Goal: Transaction & Acquisition: Purchase product/service

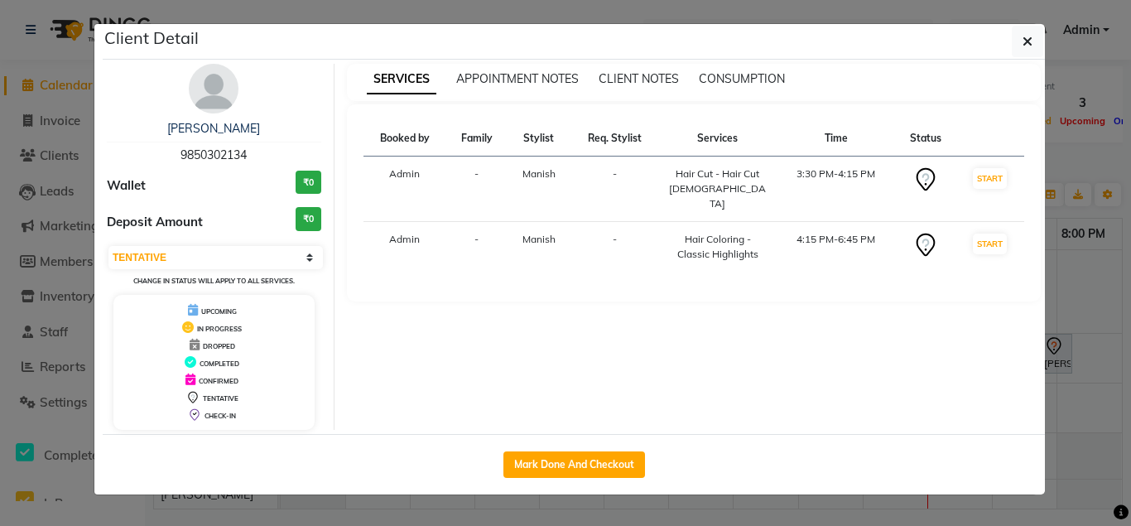
select select "7"
click at [619, 471] on button "Mark Done And Checkout" at bounding box center [575, 464] width 142 height 27
select select "service"
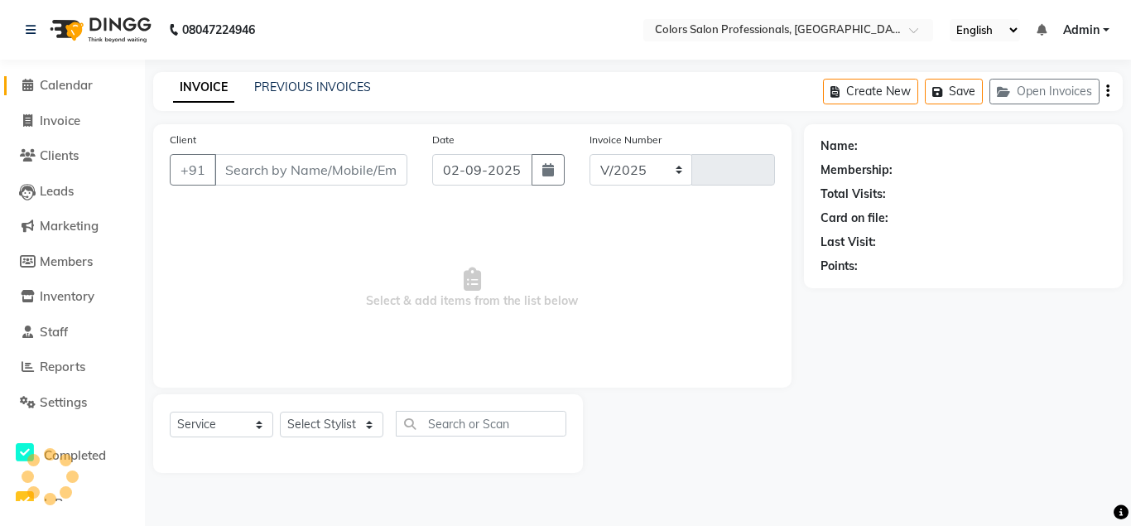
select select "7161"
type input "0754"
type input "9850302134"
select select "60230"
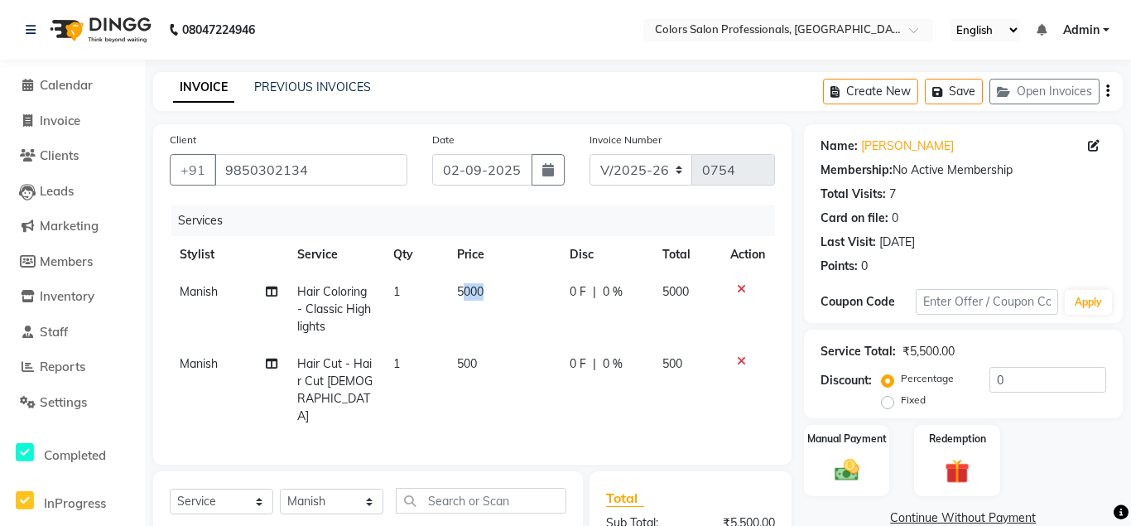
drag, startPoint x: 465, startPoint y: 287, endPoint x: 506, endPoint y: 285, distance: 41.5
click at [506, 285] on td "5000" at bounding box center [503, 309] width 113 height 72
select select "60230"
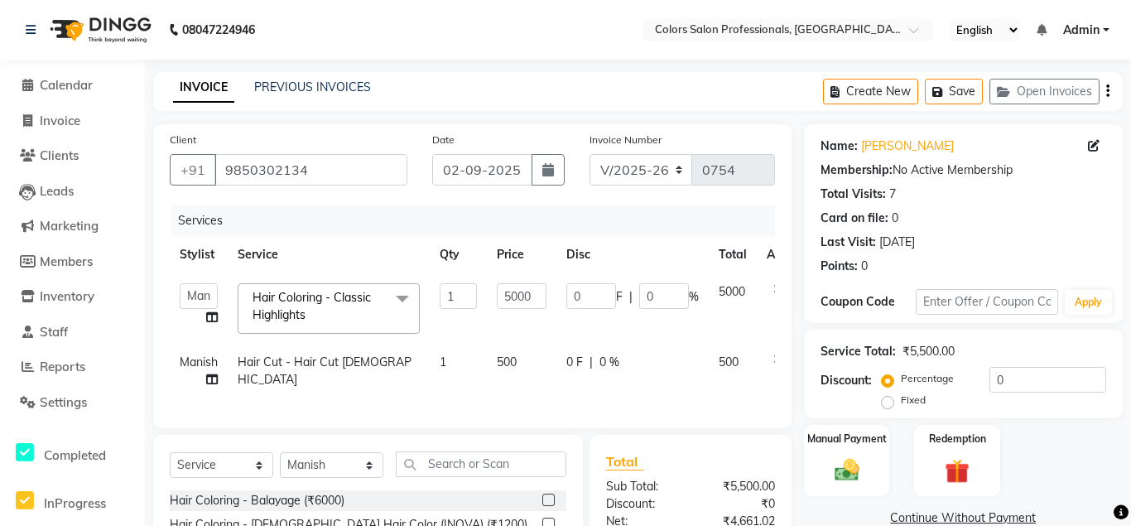
drag, startPoint x: 497, startPoint y: 292, endPoint x: 529, endPoint y: 292, distance: 32.3
click at [529, 292] on td "5000" at bounding box center [522, 308] width 70 height 70
drag, startPoint x: 512, startPoint y: 292, endPoint x: 545, endPoint y: 286, distance: 33.6
click at [545, 286] on input "5000" at bounding box center [522, 296] width 50 height 26
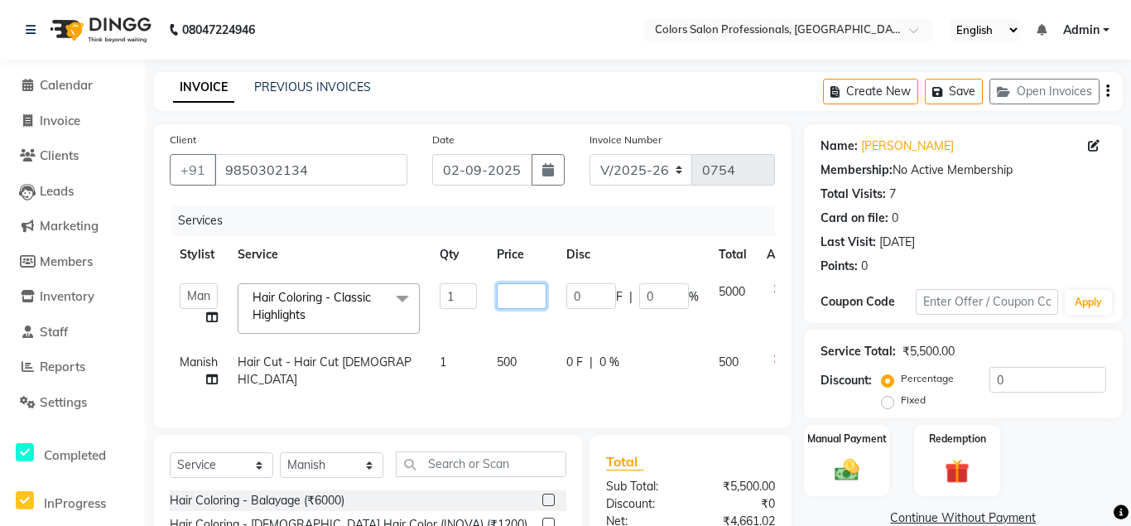
scroll to position [0, 0]
type input "4500"
click at [468, 373] on tr "Manish Hair Cut - Hair Cut [DEMOGRAPHIC_DATA] 1 500 0 F | 0 % 500" at bounding box center [491, 371] width 642 height 55
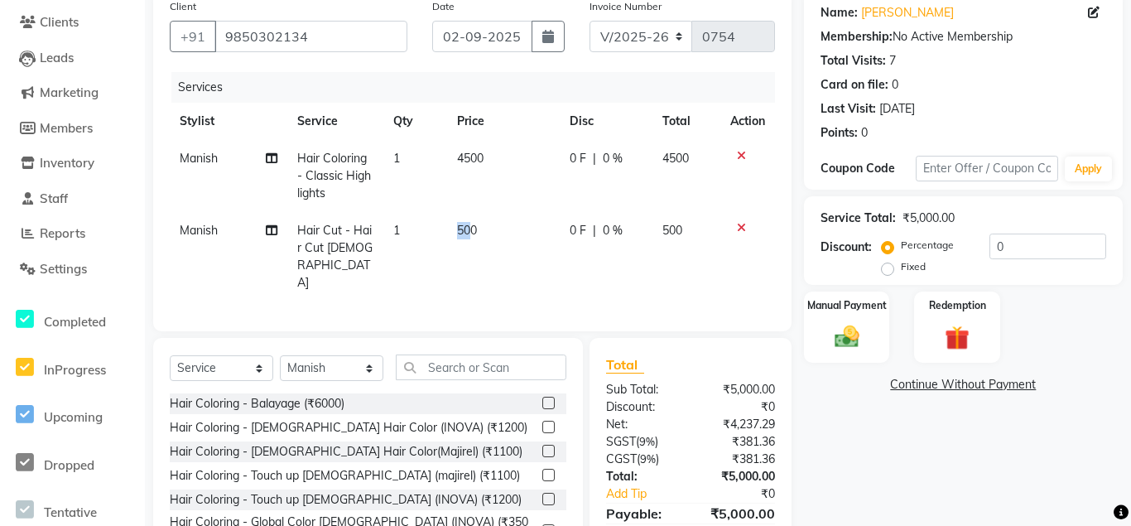
scroll to position [180, 0]
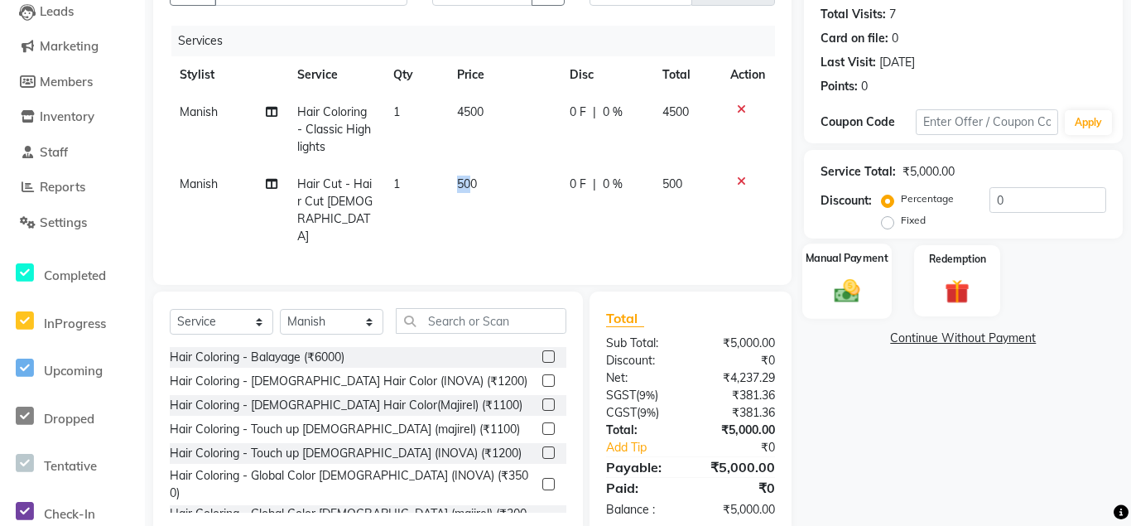
click at [863, 293] on img at bounding box center [847, 290] width 41 height 29
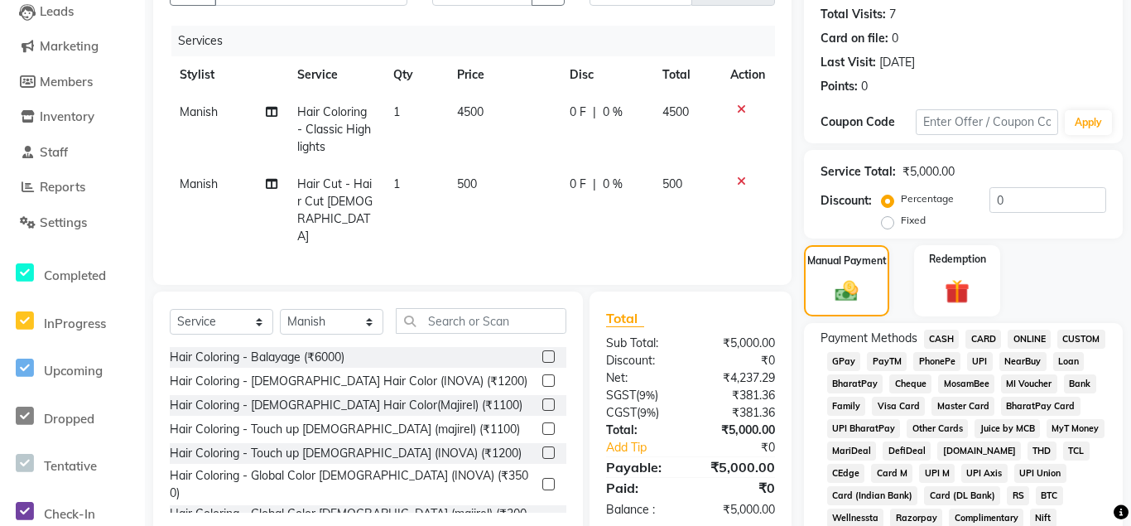
click at [936, 334] on span "CASH" at bounding box center [942, 339] width 36 height 19
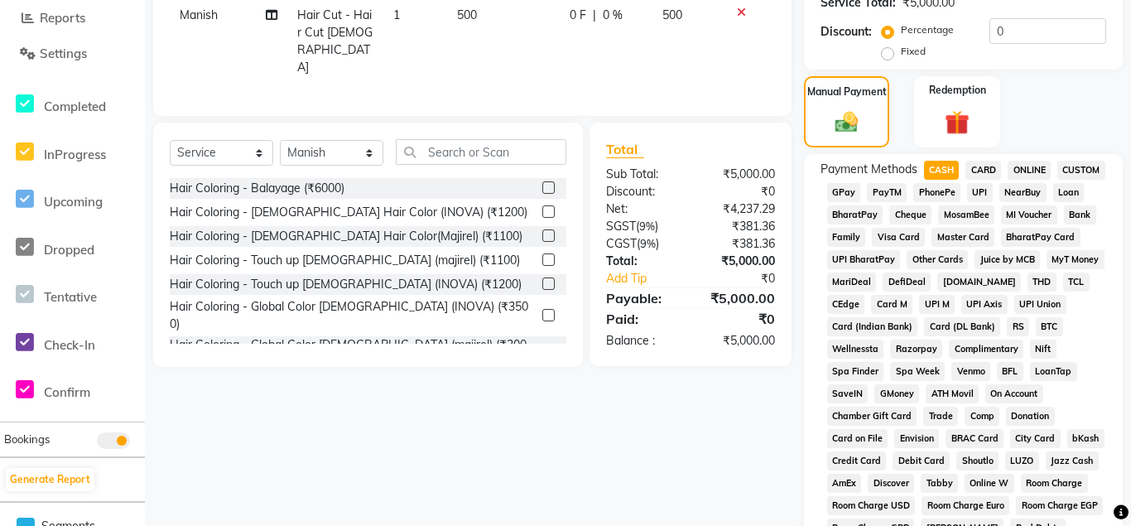
scroll to position [11, 0]
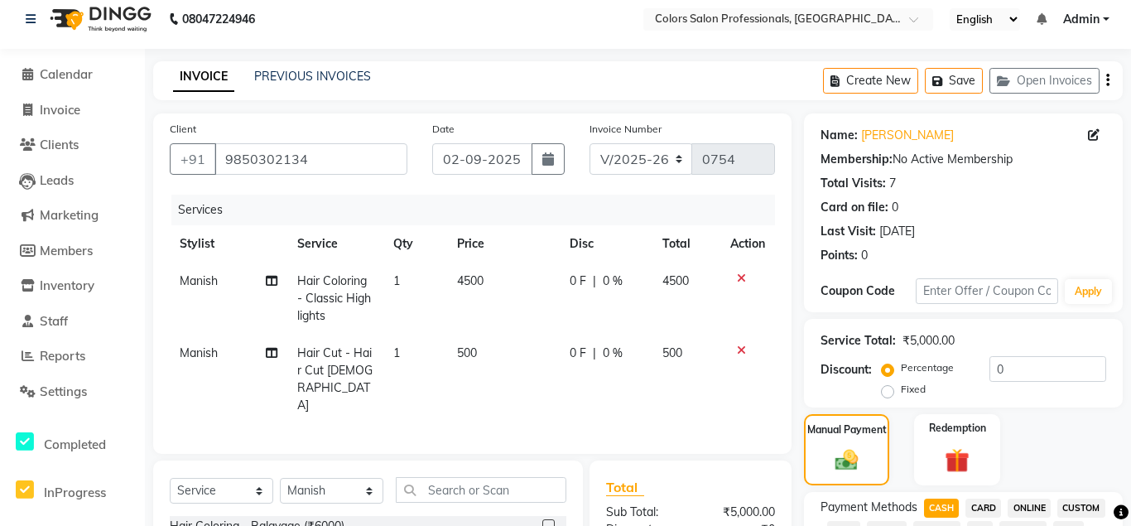
click at [530, 377] on td "500" at bounding box center [503, 379] width 113 height 89
select select "60230"
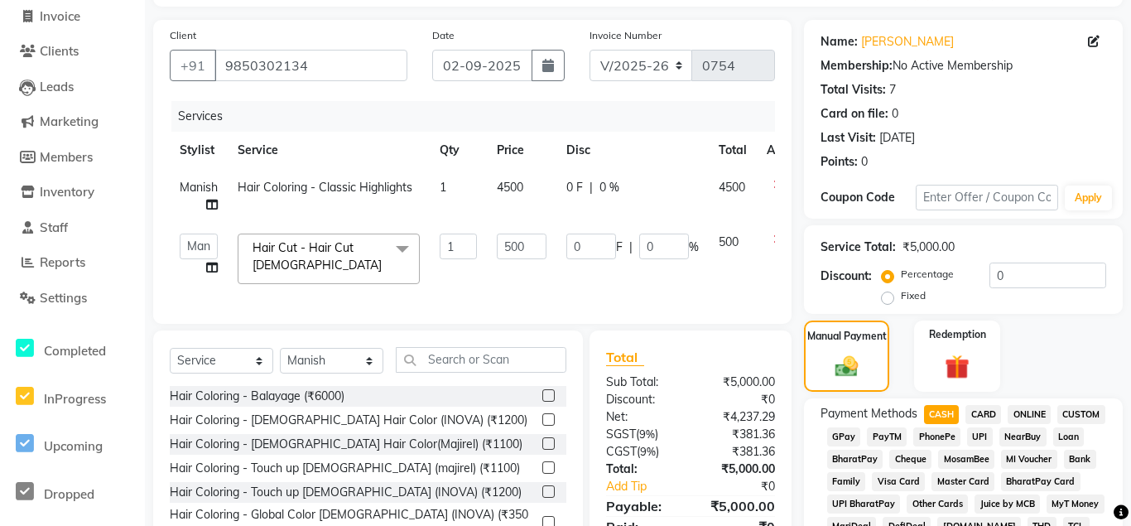
scroll to position [0, 0]
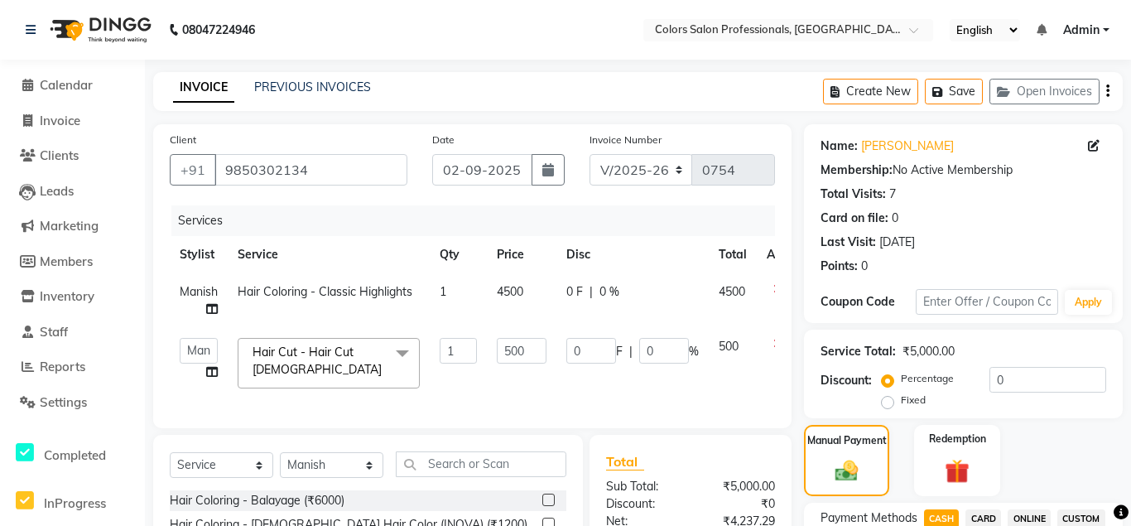
click at [661, 292] on div "0 F | 0 %" at bounding box center [632, 291] width 133 height 17
select select "60230"
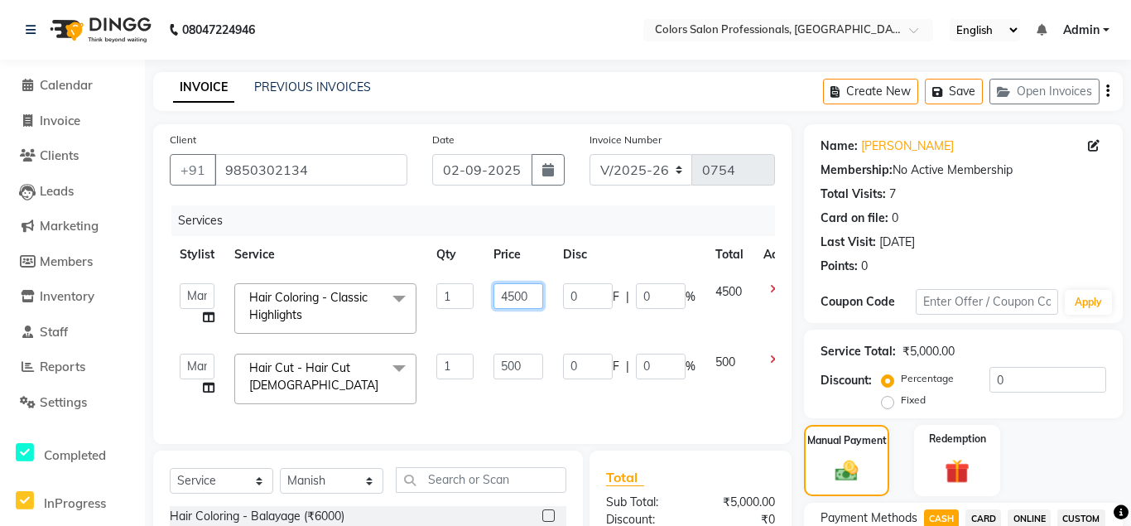
scroll to position [0, 8]
drag, startPoint x: 501, startPoint y: 293, endPoint x: 532, endPoint y: 285, distance: 31.7
click at [532, 285] on input "4500" at bounding box center [519, 296] width 50 height 26
type input "4500"
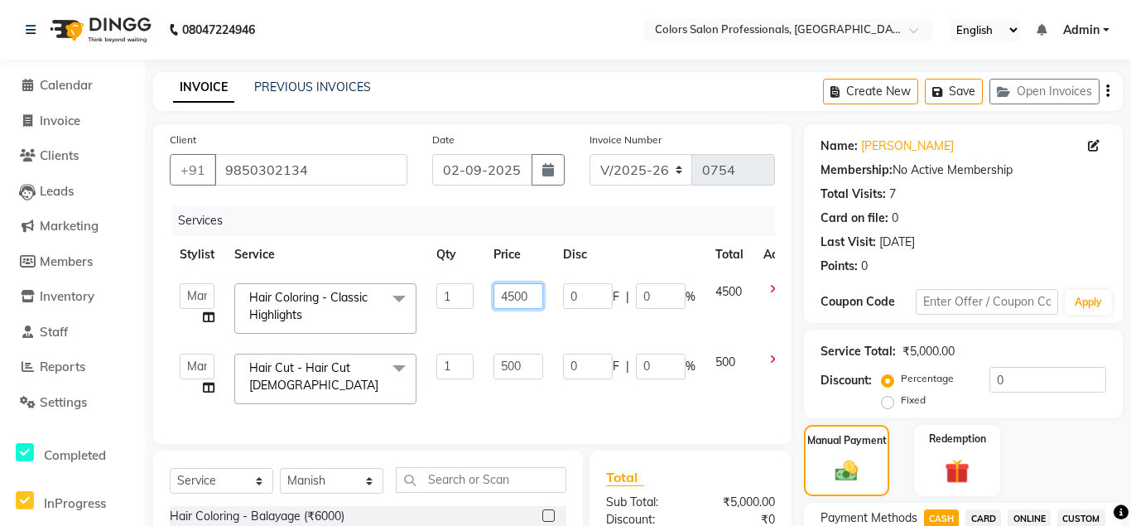
scroll to position [0, 8]
click at [548, 403] on div "Services Stylist Service Qty Price Disc Total Action [PERSON_NAME] Gowardhan [P…" at bounding box center [472, 316] width 605 height 222
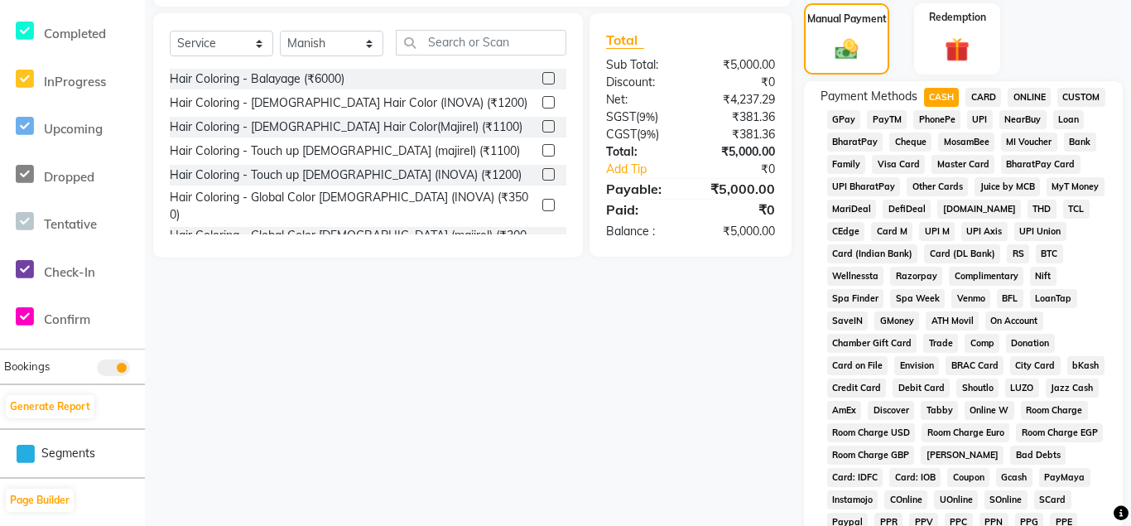
scroll to position [676, 0]
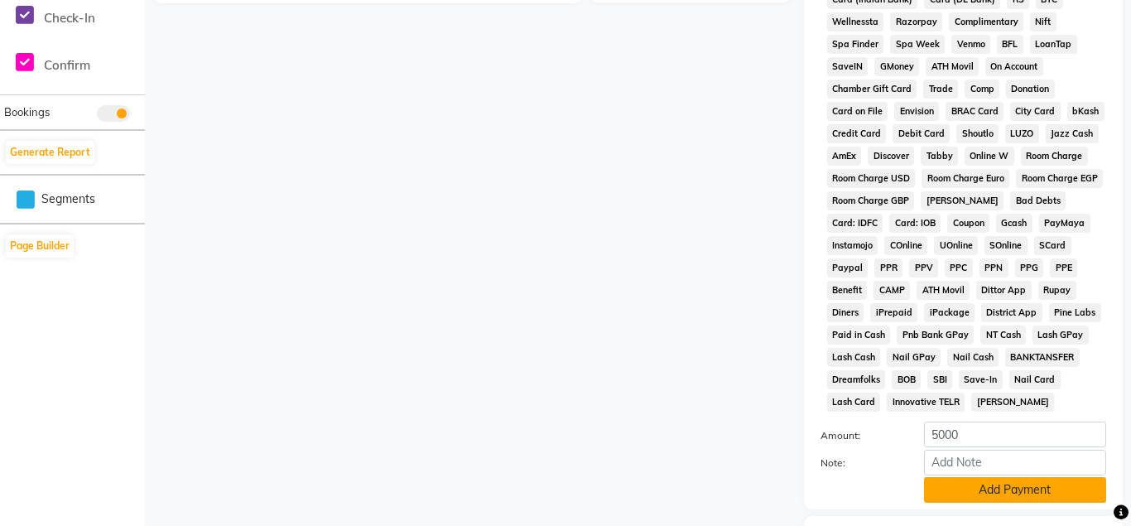
click at [963, 486] on button "Add Payment" at bounding box center [1015, 490] width 182 height 26
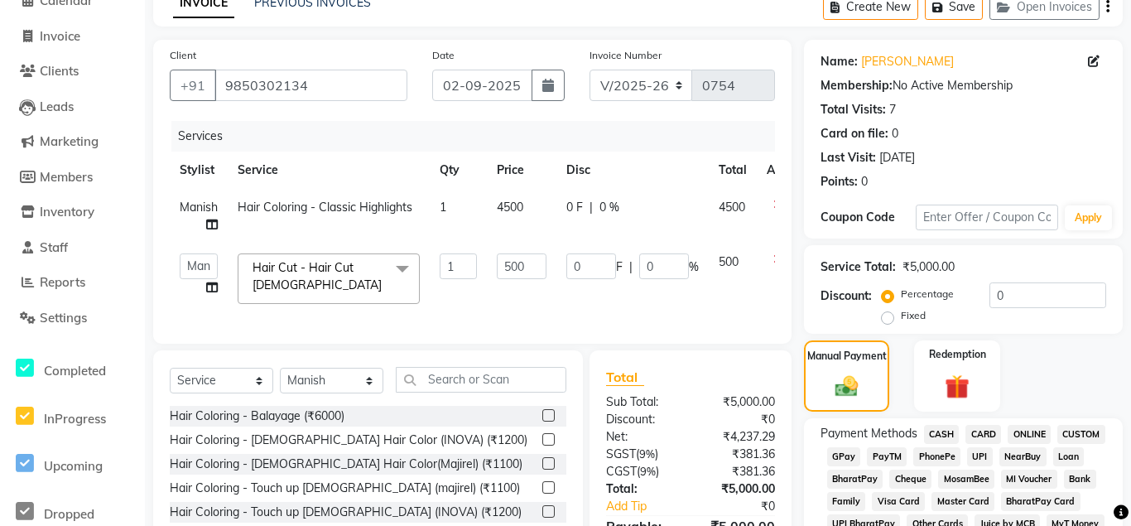
scroll to position [0, 0]
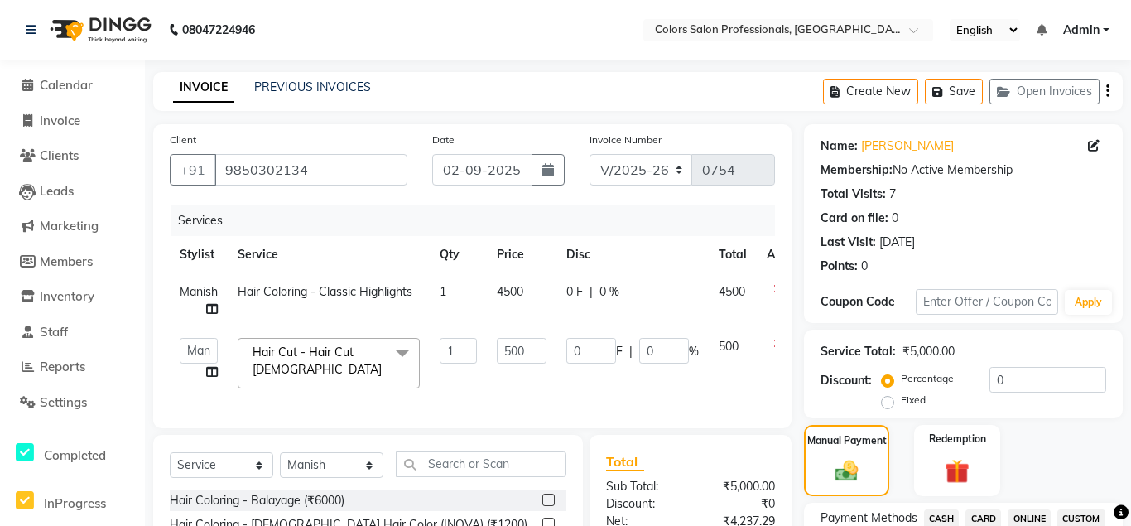
click at [61, 75] on li "Calendar" at bounding box center [72, 86] width 145 height 36
click at [27, 124] on icon at bounding box center [27, 120] width 9 height 12
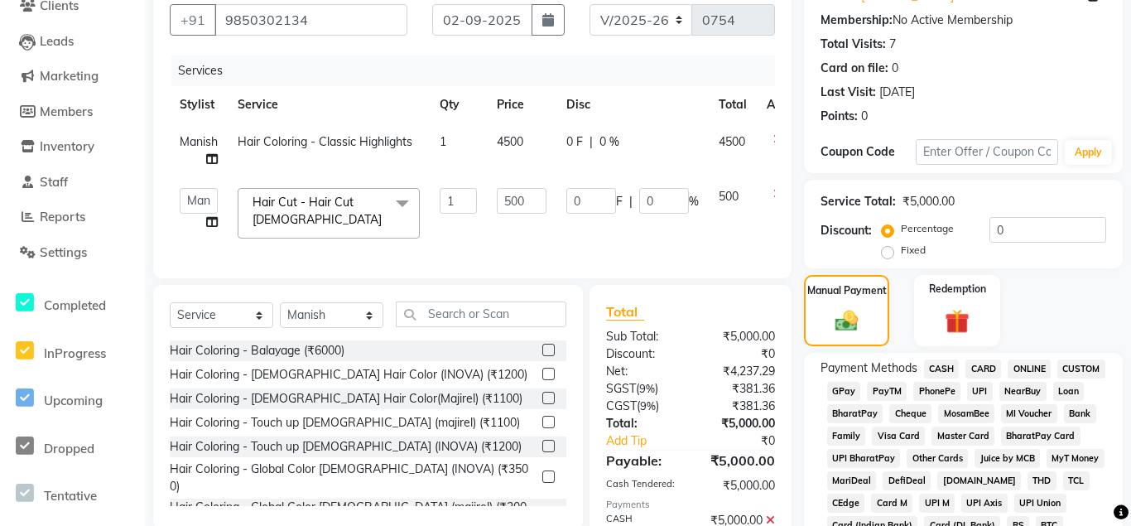
scroll to position [111, 0]
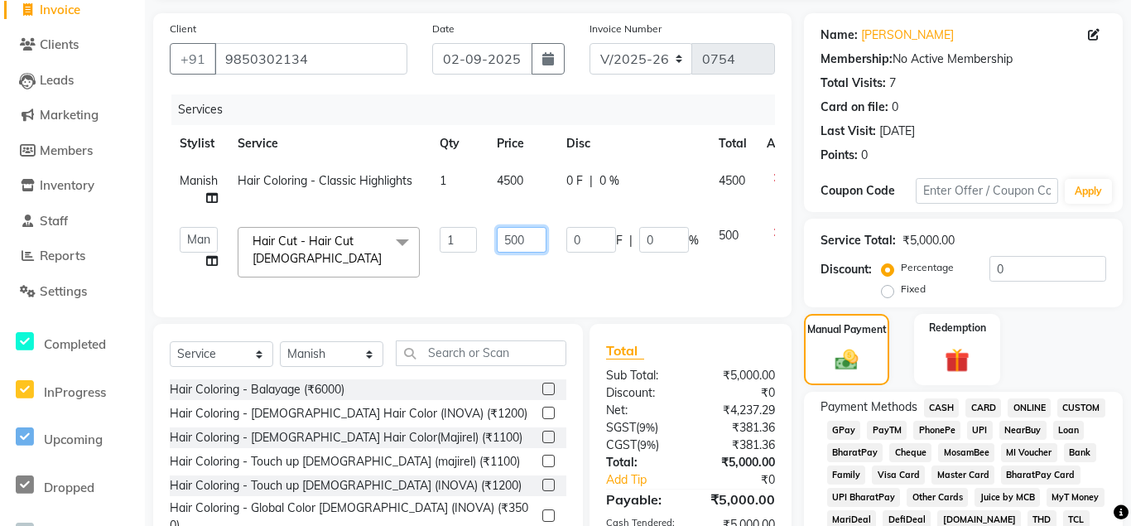
drag, startPoint x: 501, startPoint y: 238, endPoint x: 533, endPoint y: 239, distance: 31.5
click at [533, 239] on input "500" at bounding box center [522, 240] width 50 height 26
type input "00"
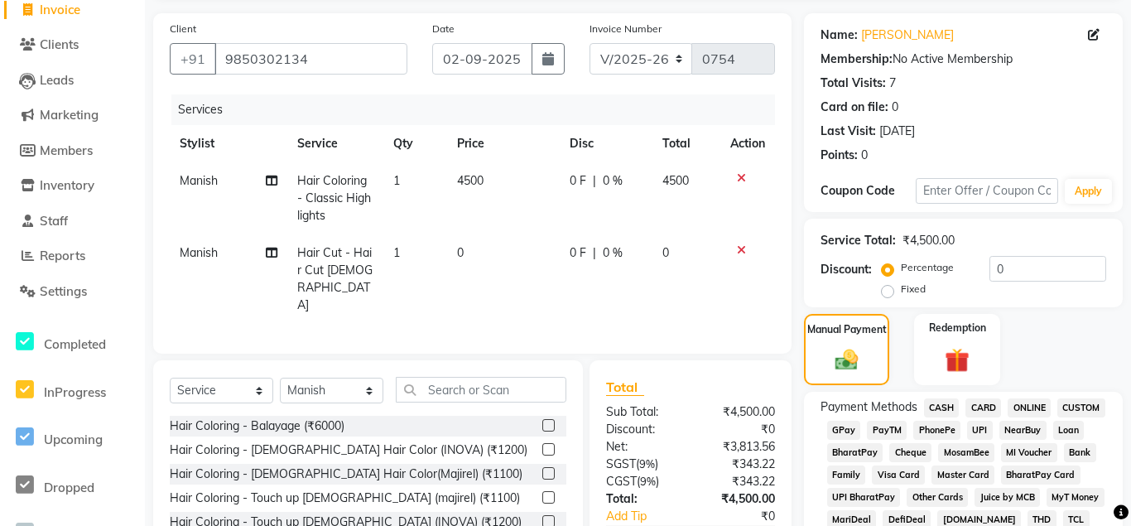
click at [526, 263] on td "0" at bounding box center [503, 278] width 113 height 89
select select "60230"
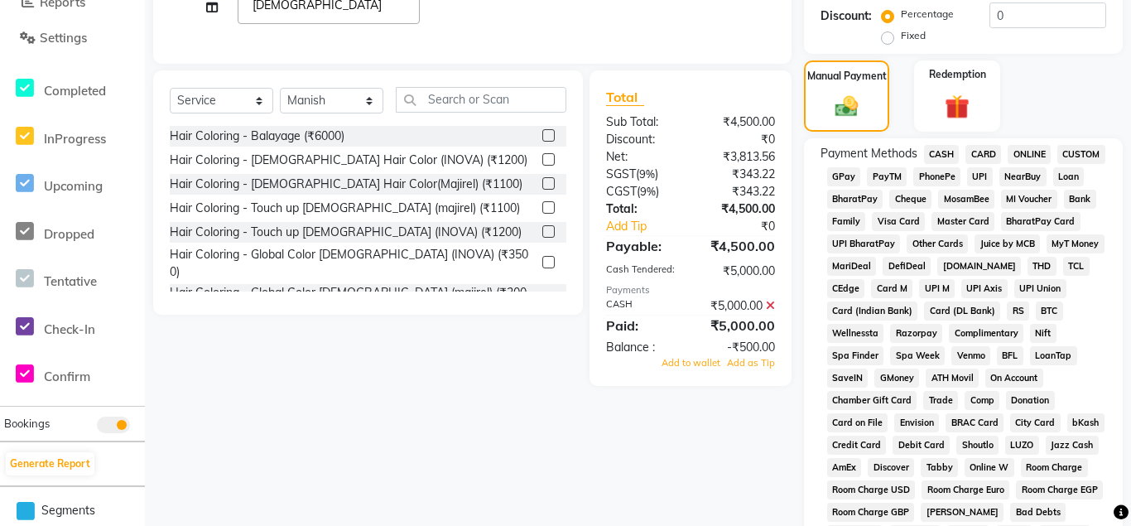
scroll to position [195, 0]
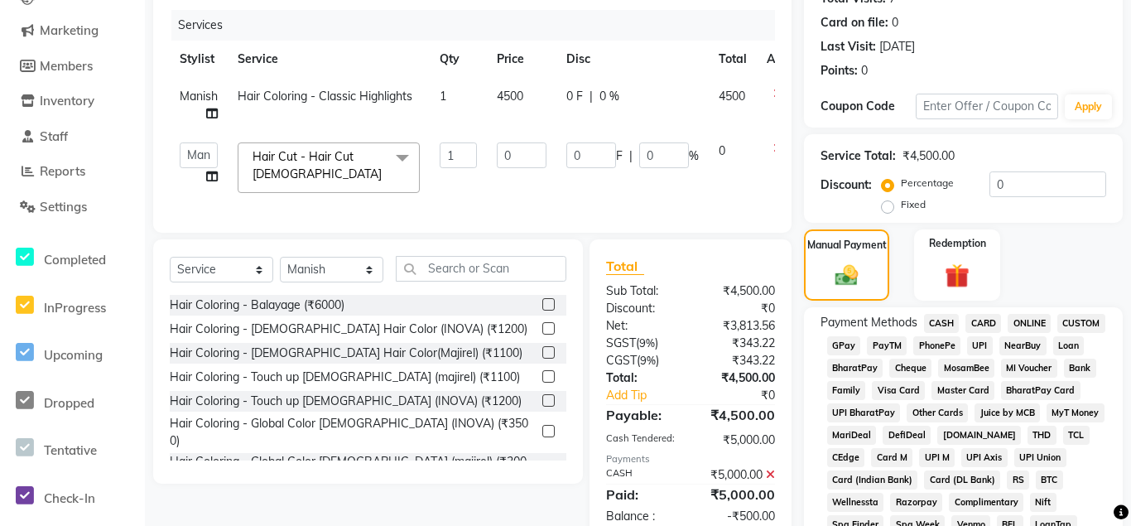
click at [943, 320] on span "CASH" at bounding box center [942, 323] width 36 height 19
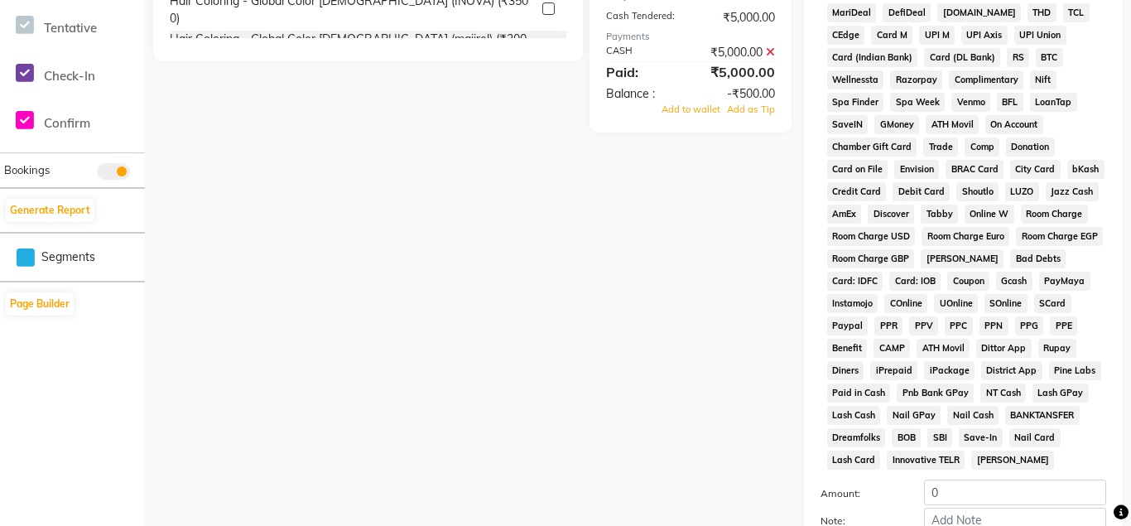
scroll to position [874, 0]
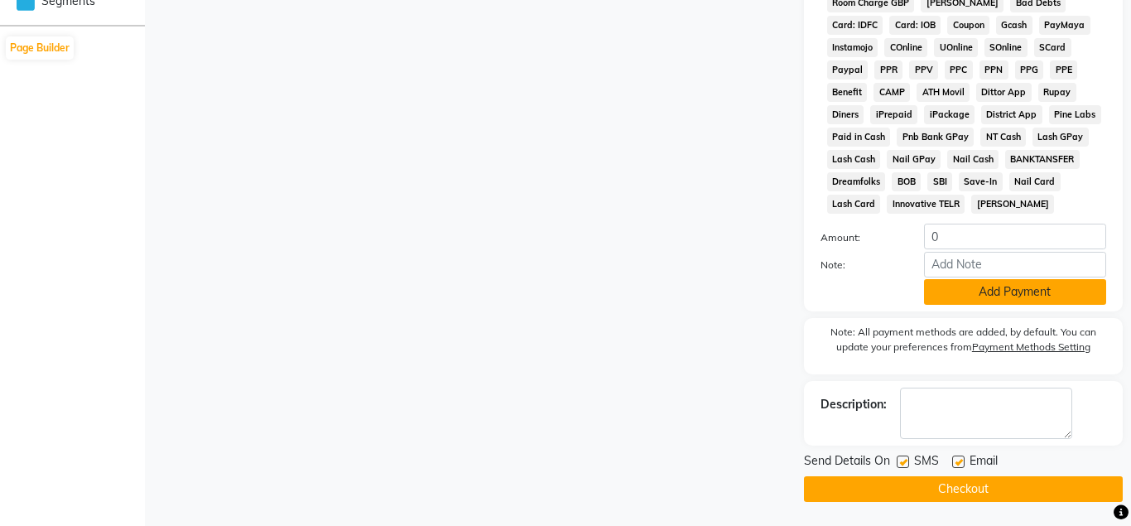
click at [955, 292] on button "Add Payment" at bounding box center [1015, 292] width 182 height 26
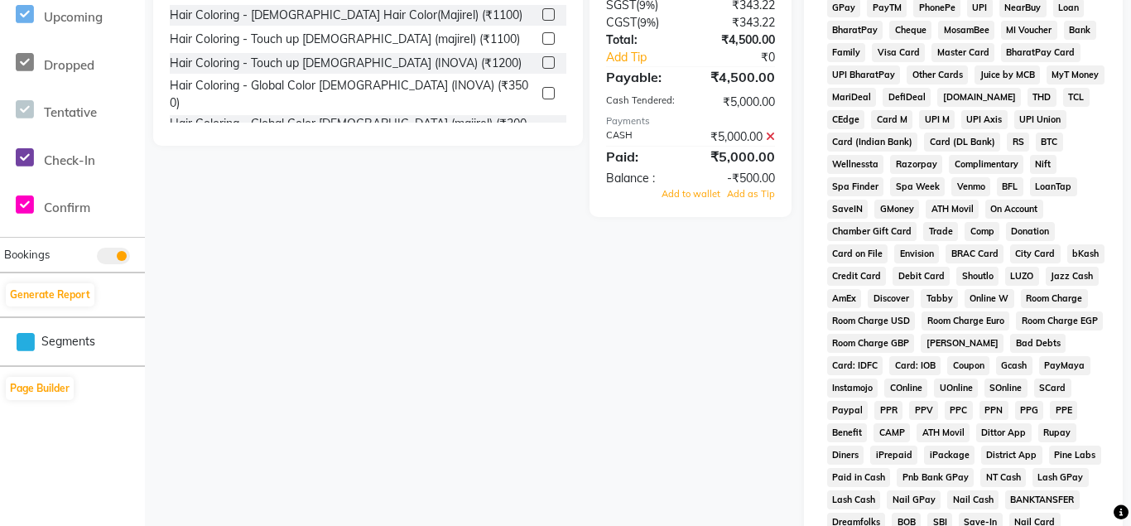
scroll to position [787, 0]
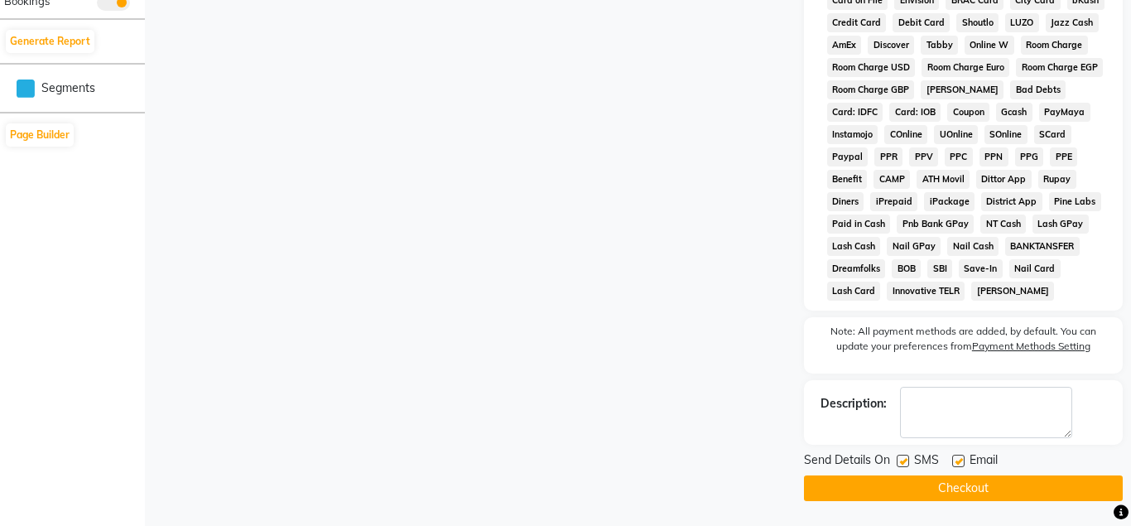
click at [963, 487] on button "Checkout" at bounding box center [963, 488] width 319 height 26
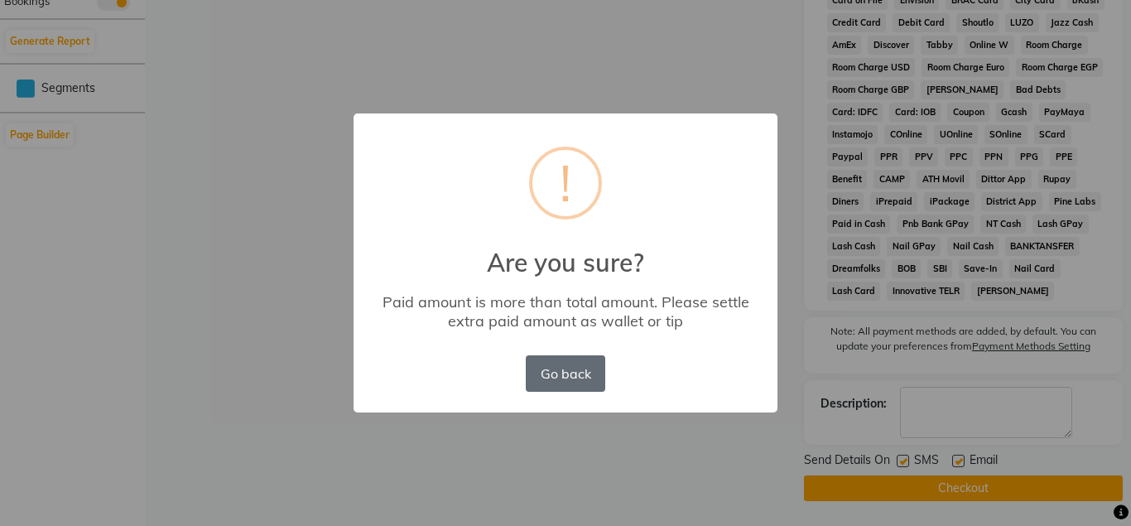
click at [578, 370] on button "Go back" at bounding box center [566, 373] width 80 height 36
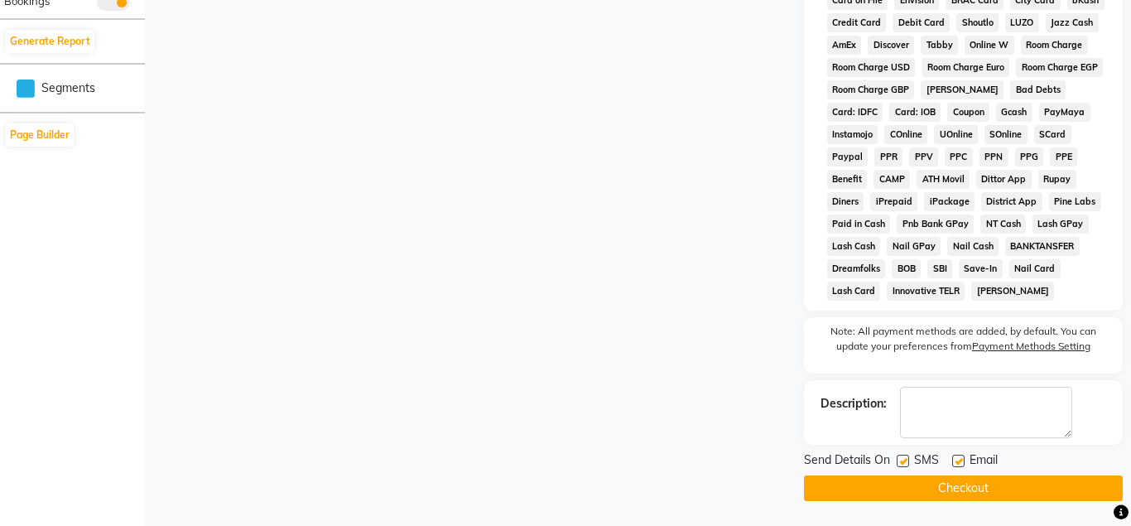
click at [870, 479] on button "Checkout" at bounding box center [963, 488] width 319 height 26
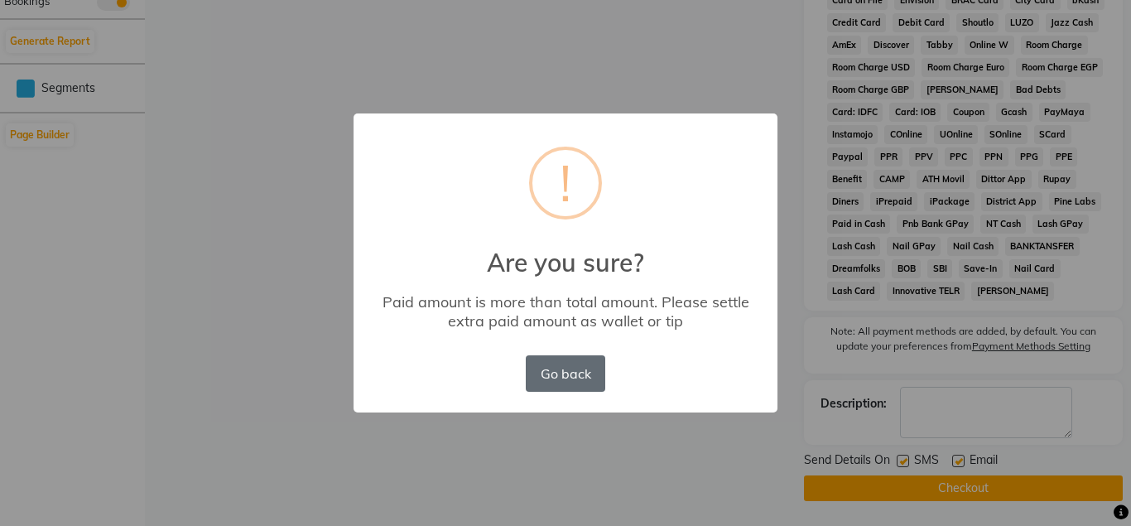
click at [559, 378] on button "Go back" at bounding box center [566, 373] width 80 height 36
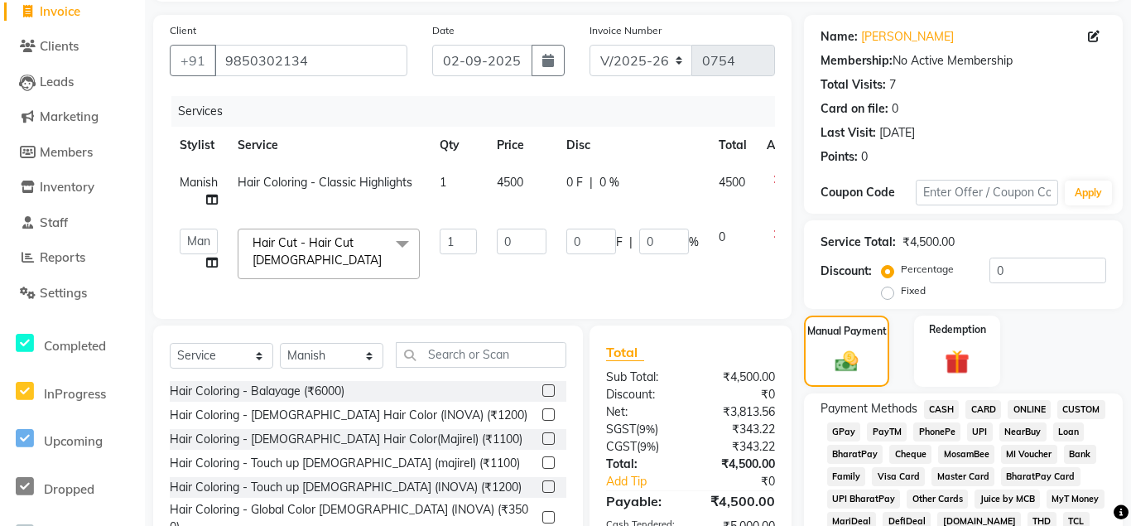
scroll to position [0, 0]
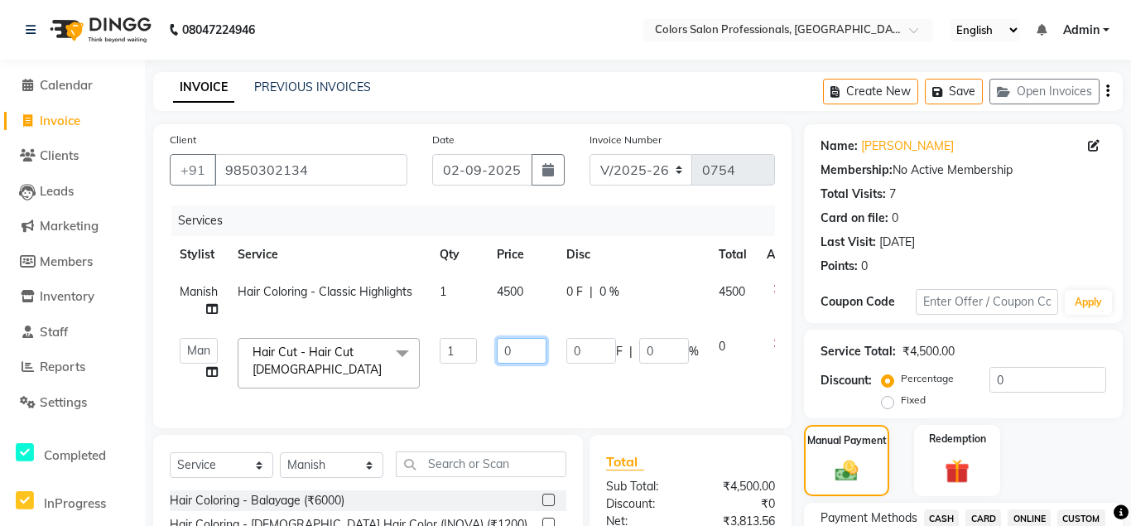
click at [512, 343] on input "0" at bounding box center [522, 351] width 50 height 26
type input "500"
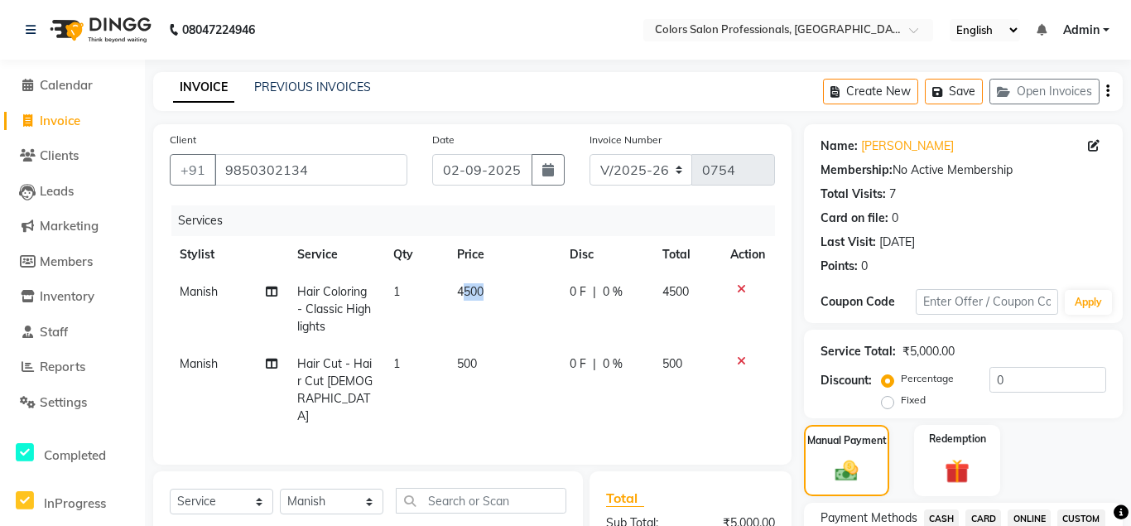
drag, startPoint x: 508, startPoint y: 287, endPoint x: 528, endPoint y: 287, distance: 19.9
click at [528, 287] on td "4500" at bounding box center [503, 309] width 113 height 72
select select "60230"
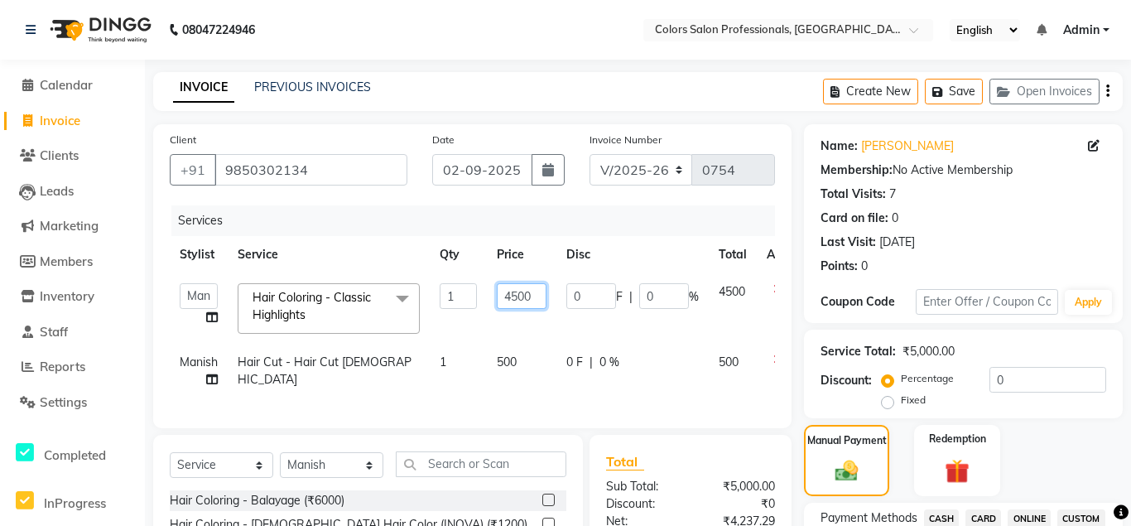
scroll to position [0, 8]
drag, startPoint x: 513, startPoint y: 296, endPoint x: 534, endPoint y: 293, distance: 21.0
click at [534, 293] on input "4500" at bounding box center [522, 296] width 50 height 26
type input "4000"
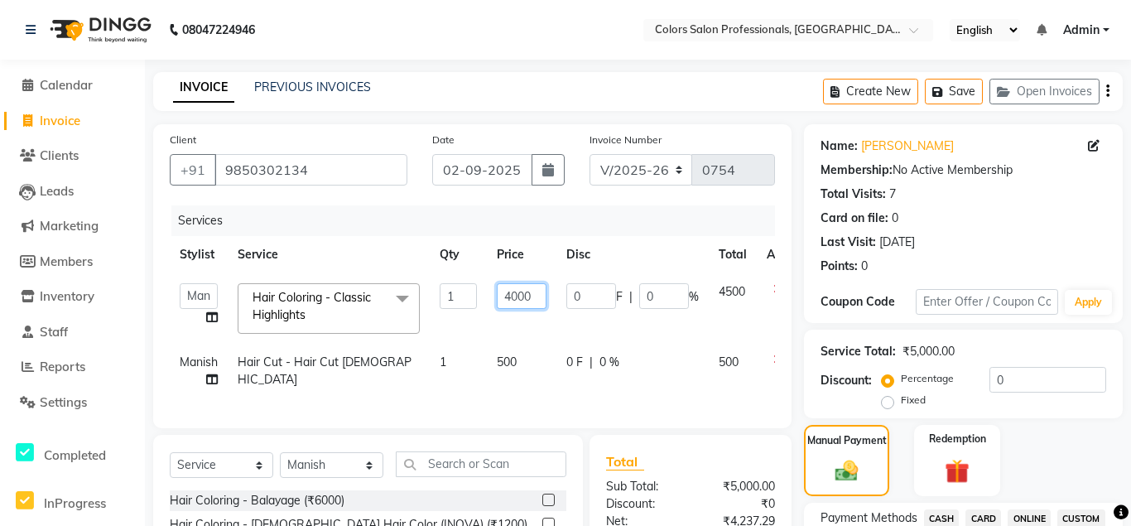
scroll to position [0, 8]
click at [648, 378] on td "0 F | 0 %" at bounding box center [633, 371] width 152 height 55
select select "60230"
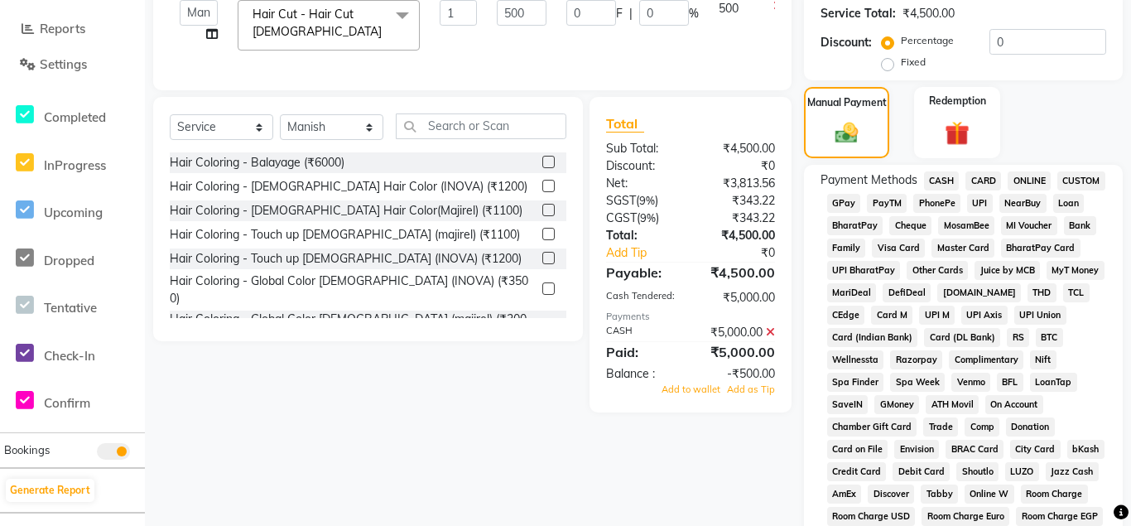
scroll to position [787, 0]
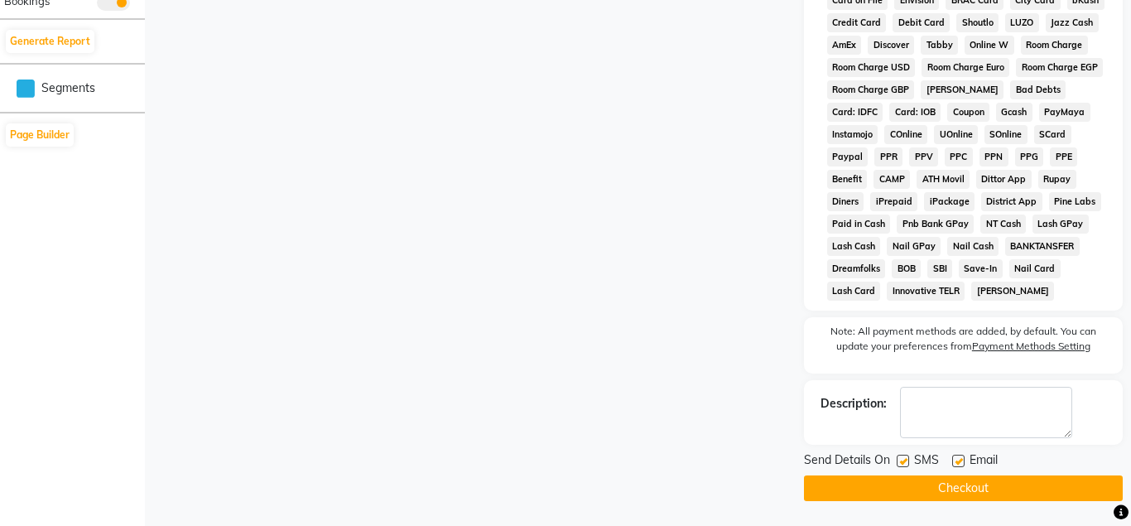
click at [969, 484] on button "Checkout" at bounding box center [963, 488] width 319 height 26
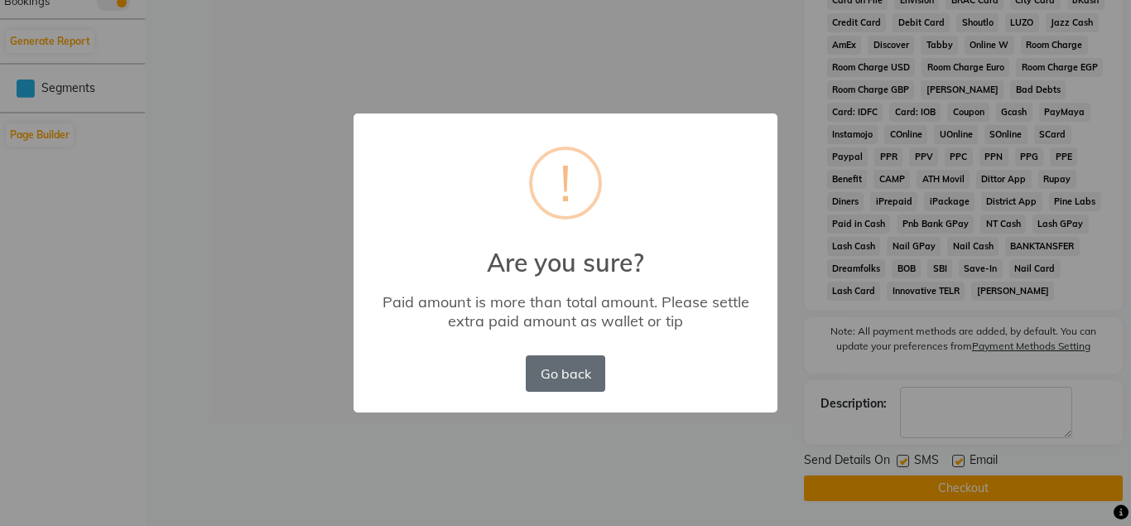
click at [557, 376] on button "Go back" at bounding box center [566, 373] width 80 height 36
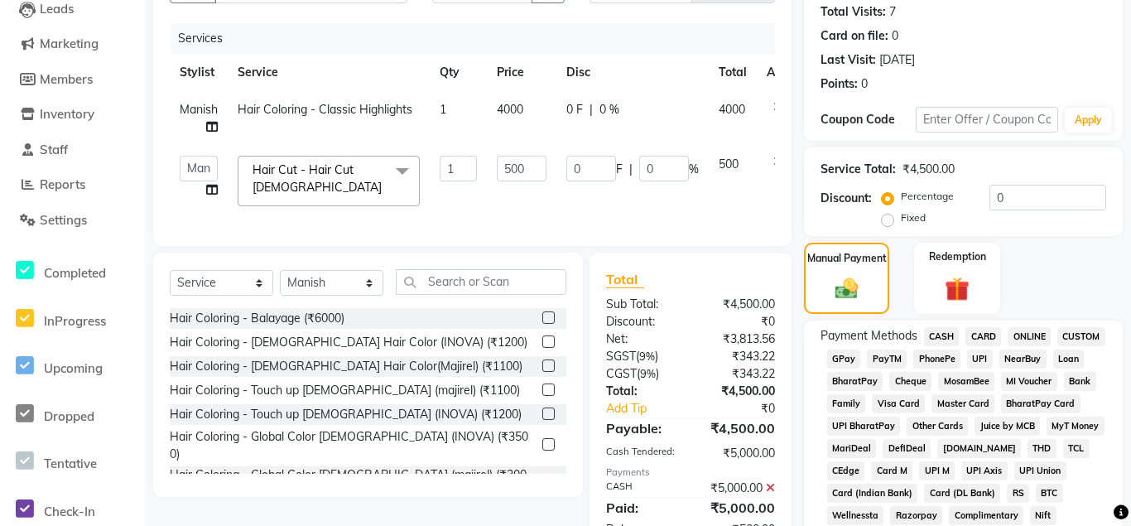
scroll to position [111, 0]
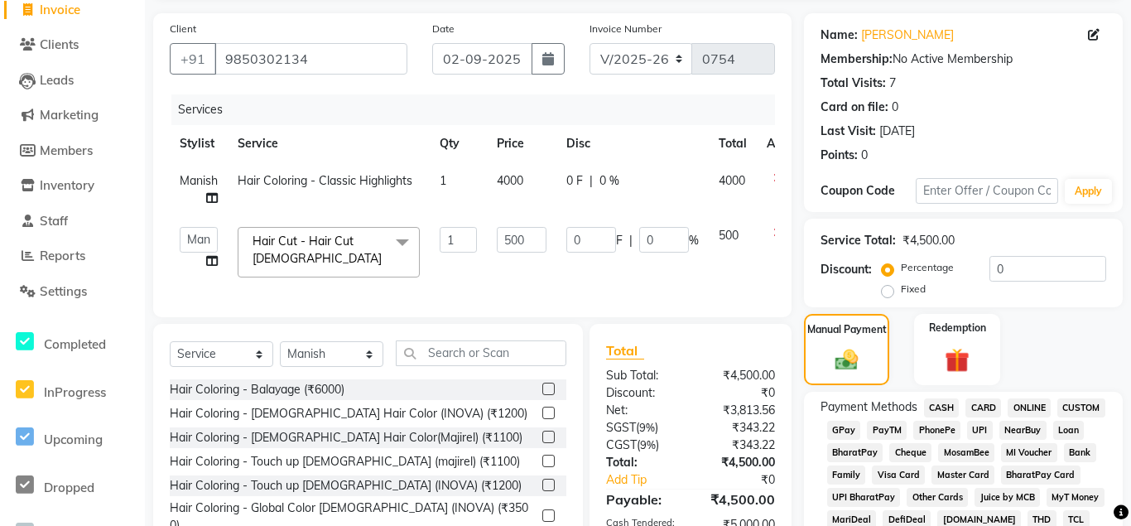
click at [942, 403] on span "CASH" at bounding box center [942, 407] width 36 height 19
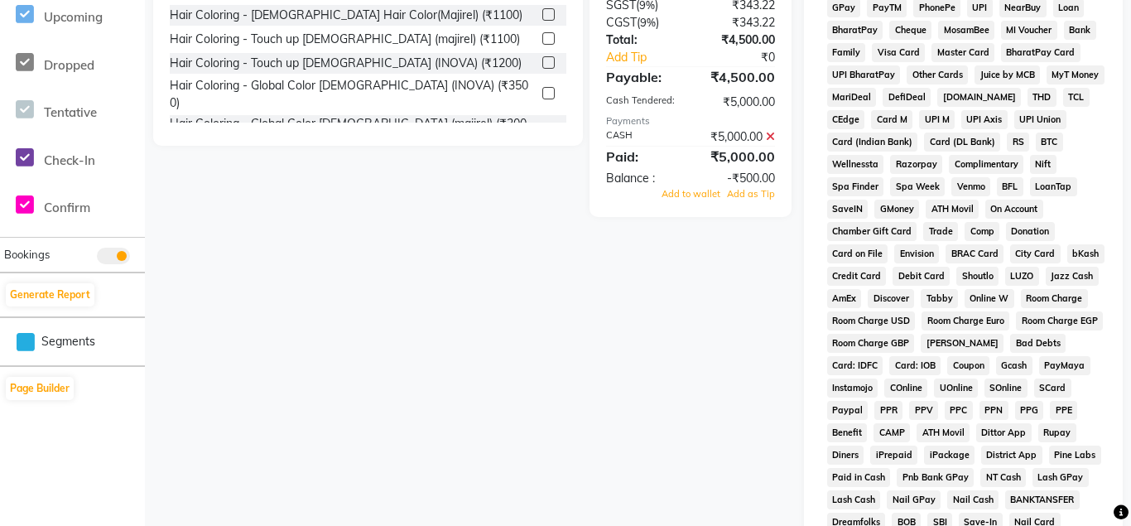
scroll to position [874, 0]
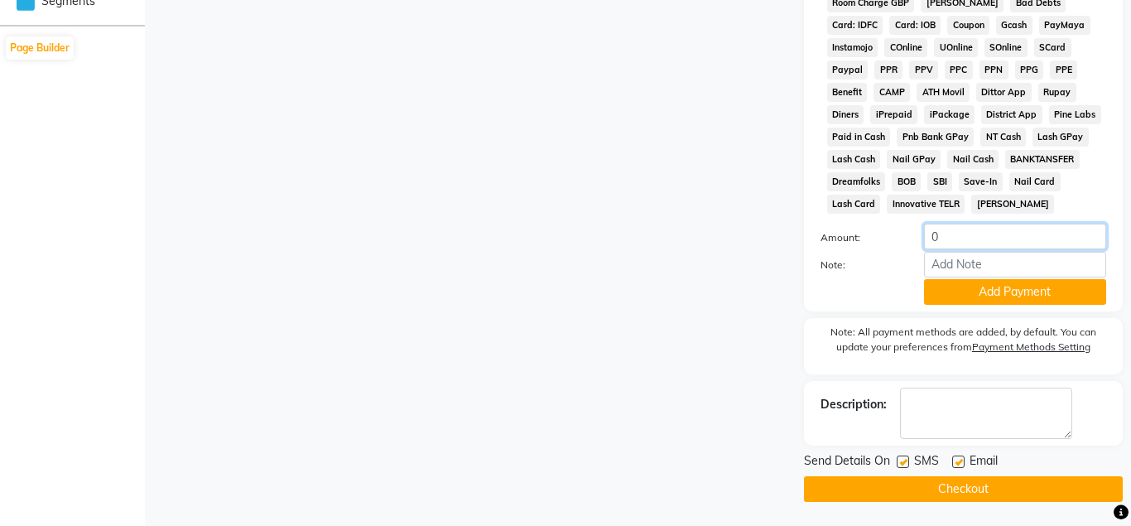
click at [946, 229] on input "0" at bounding box center [1015, 237] width 182 height 26
type input "4500"
click at [980, 283] on button "Add Payment" at bounding box center [1015, 292] width 182 height 26
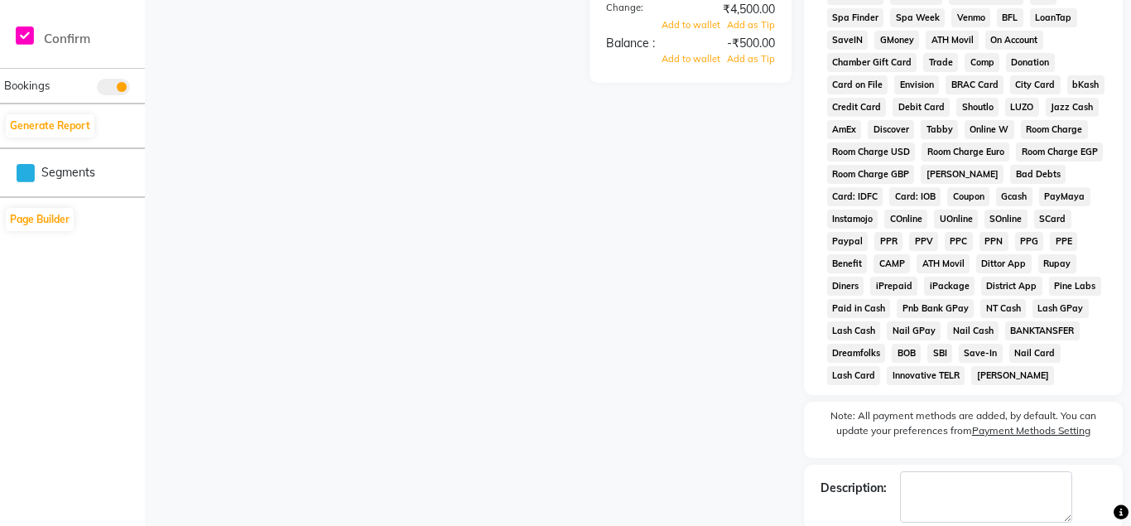
scroll to position [787, 0]
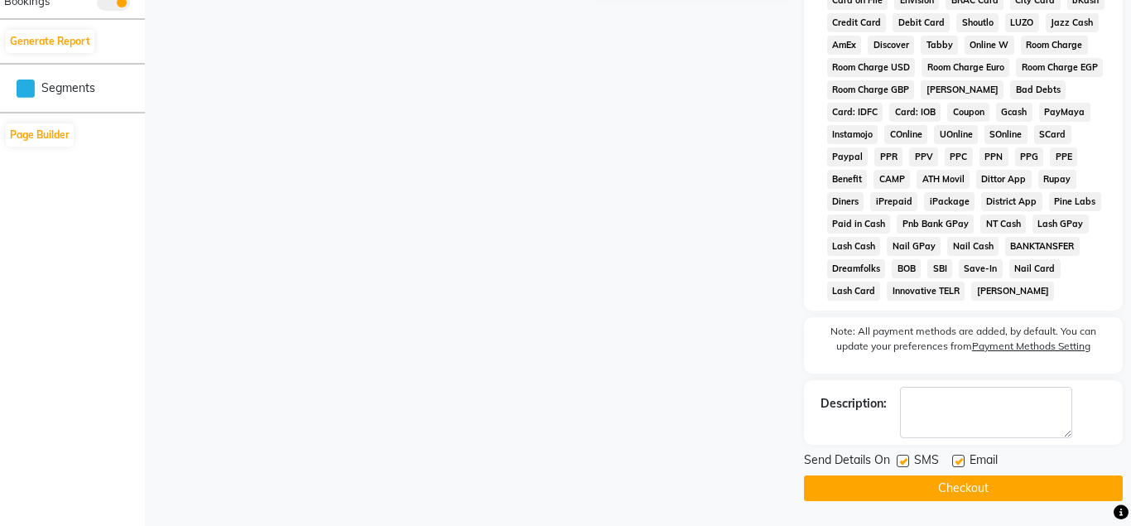
click at [980, 492] on button "Checkout" at bounding box center [963, 488] width 319 height 26
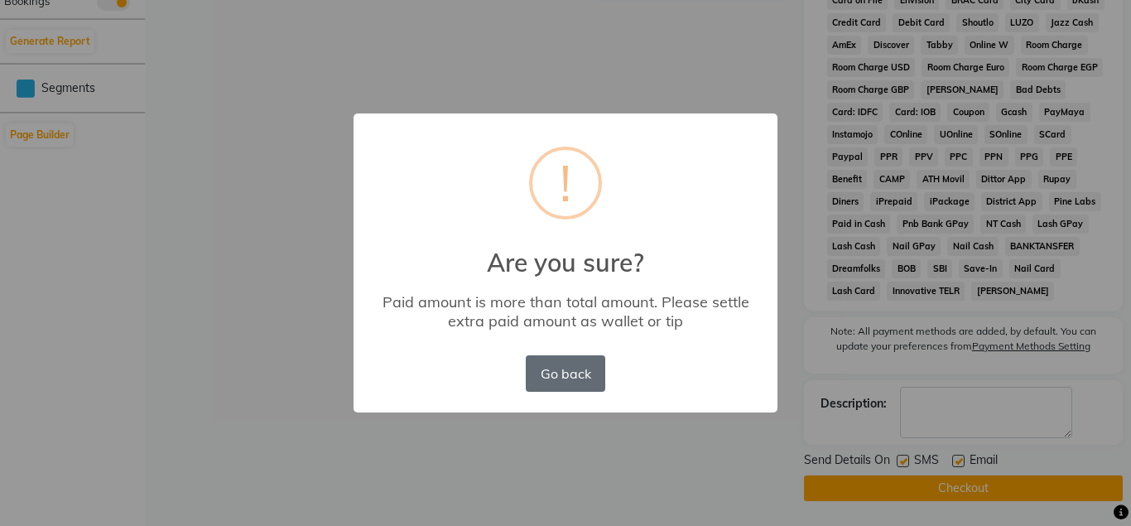
click at [541, 369] on button "Go back" at bounding box center [566, 373] width 80 height 36
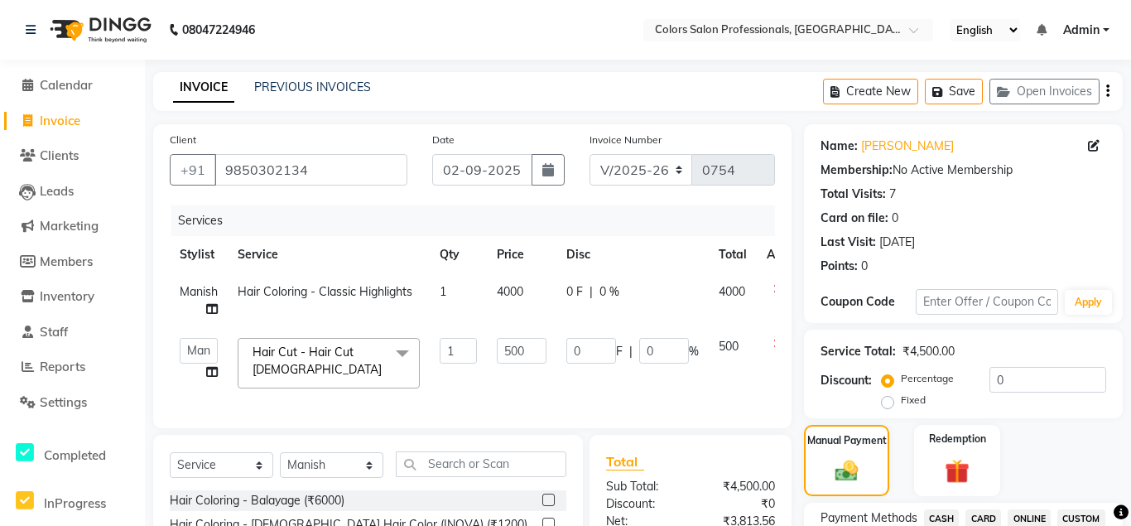
scroll to position [84, 0]
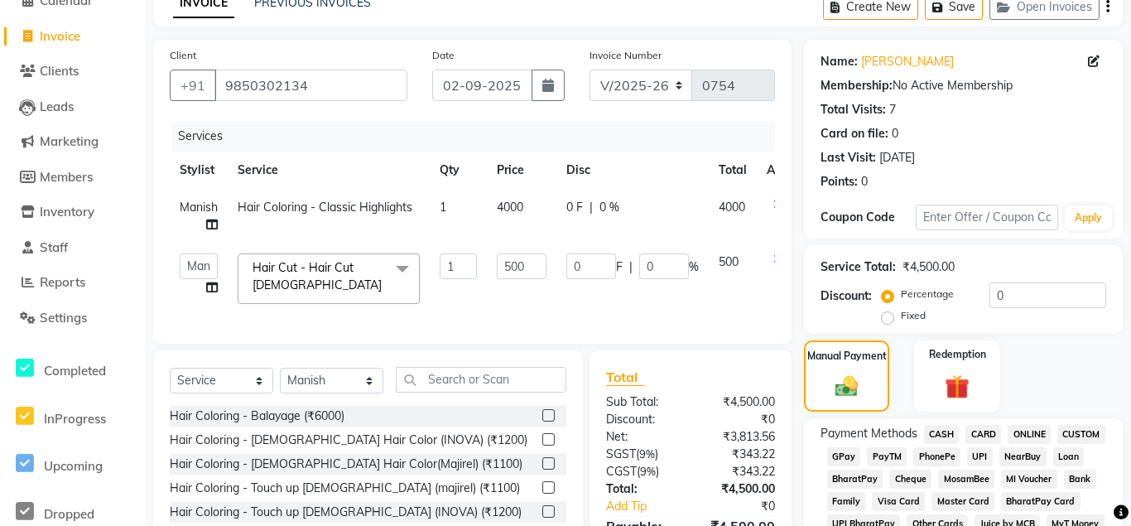
click at [939, 441] on span "CASH" at bounding box center [942, 434] width 36 height 19
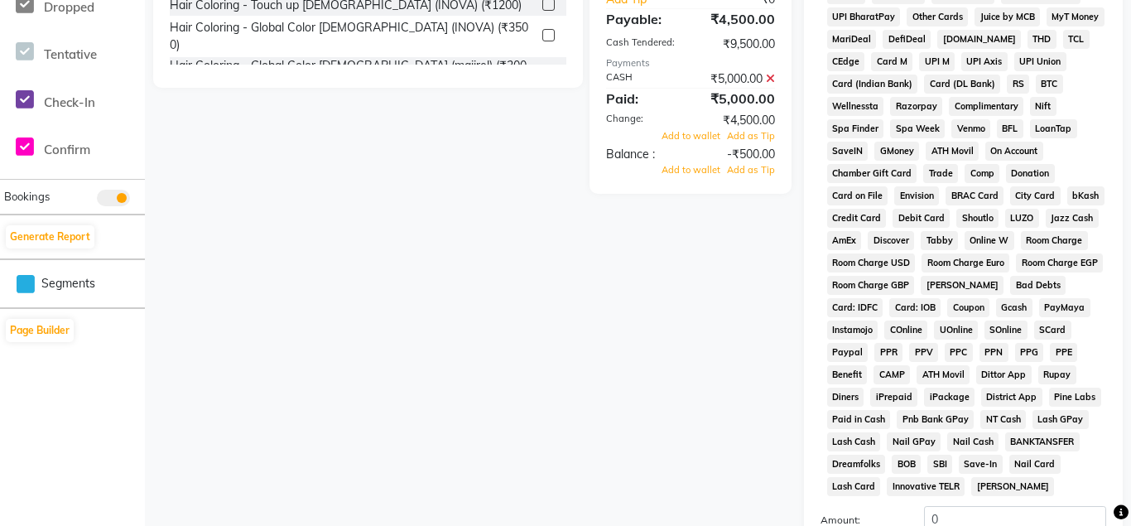
scroll to position [874, 0]
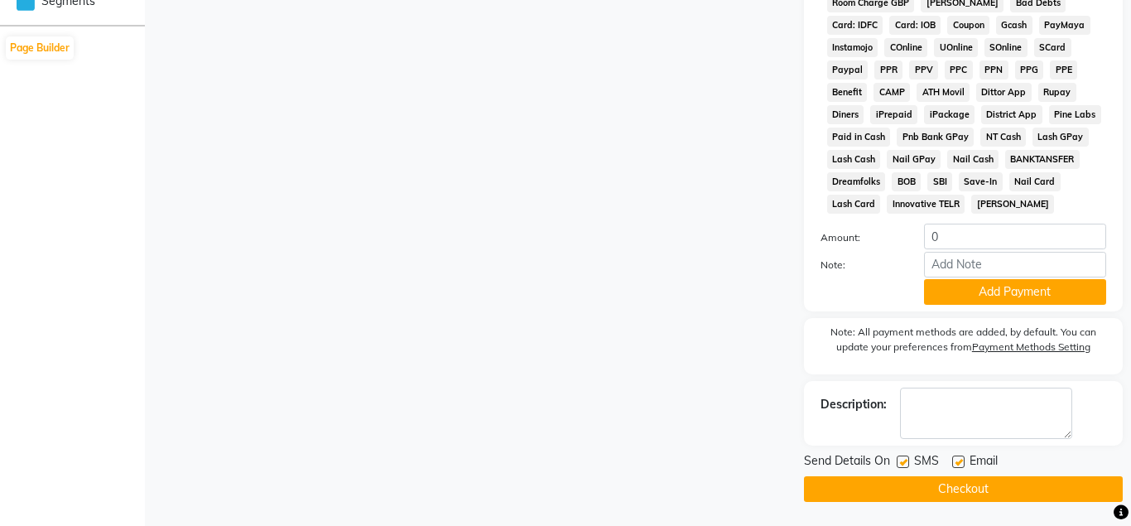
click at [959, 492] on button "Checkout" at bounding box center [963, 489] width 319 height 26
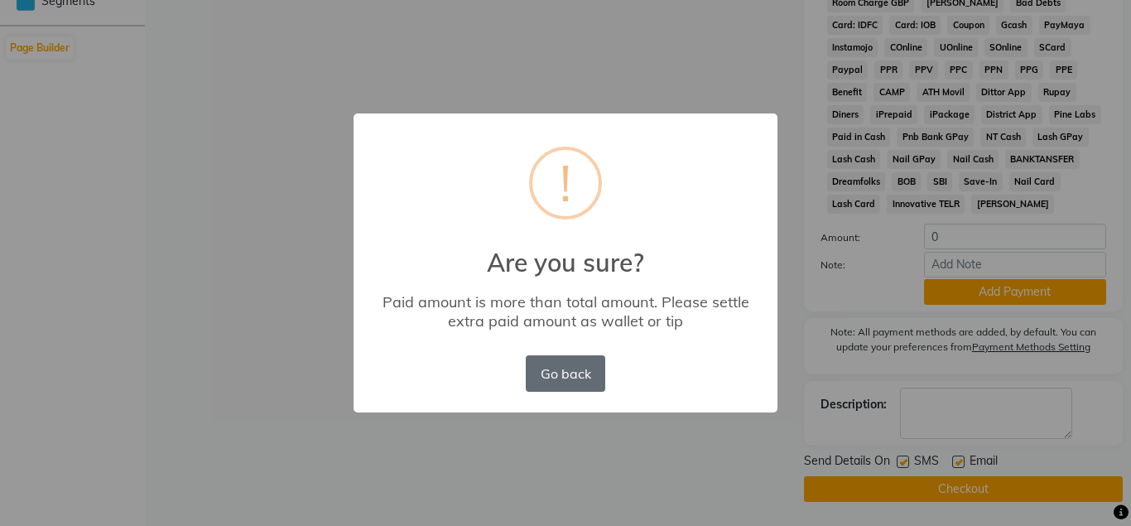
click at [586, 361] on button "Go back" at bounding box center [566, 373] width 80 height 36
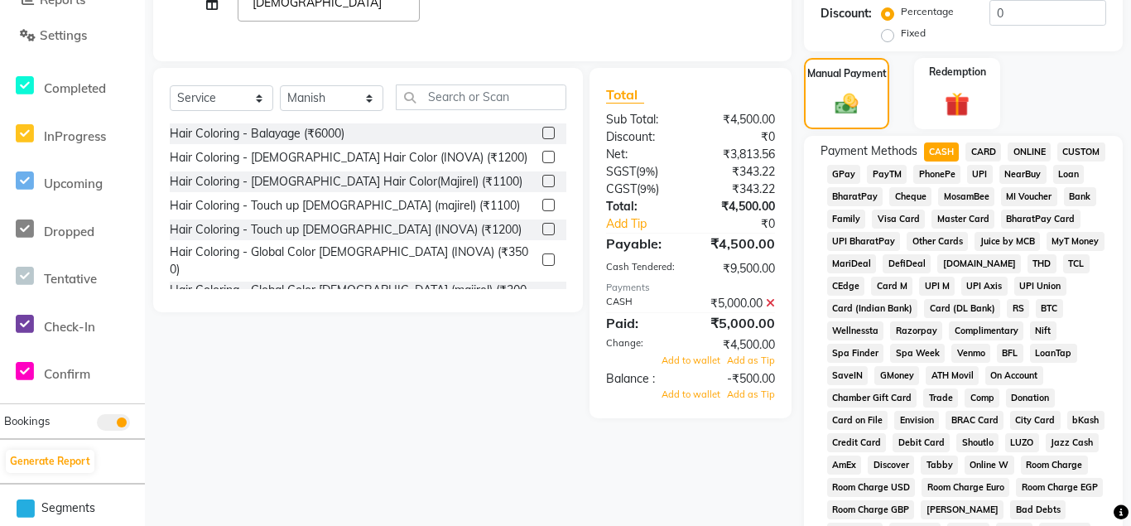
scroll to position [29, 0]
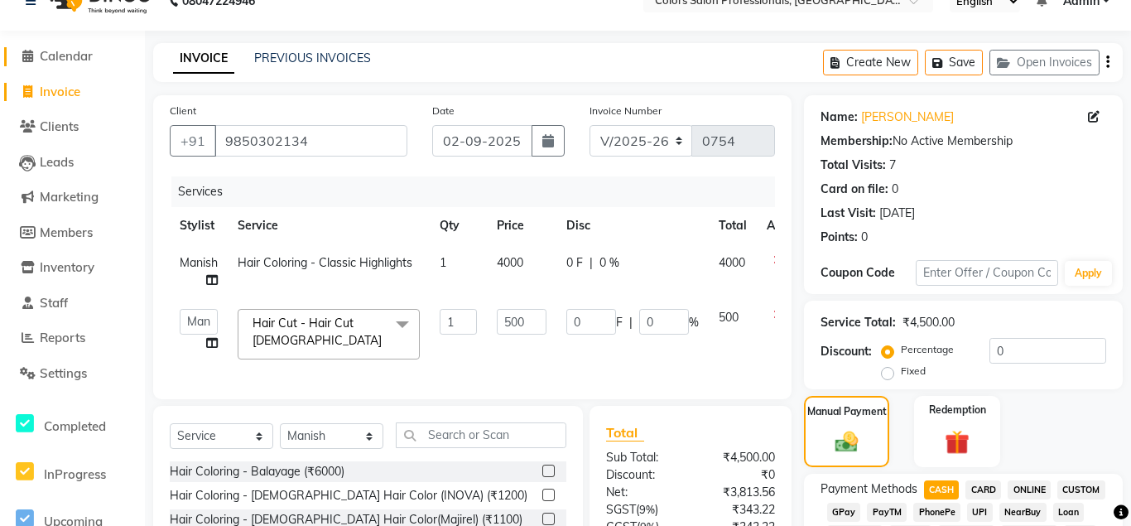
click at [90, 59] on span "Calendar" at bounding box center [66, 56] width 53 height 16
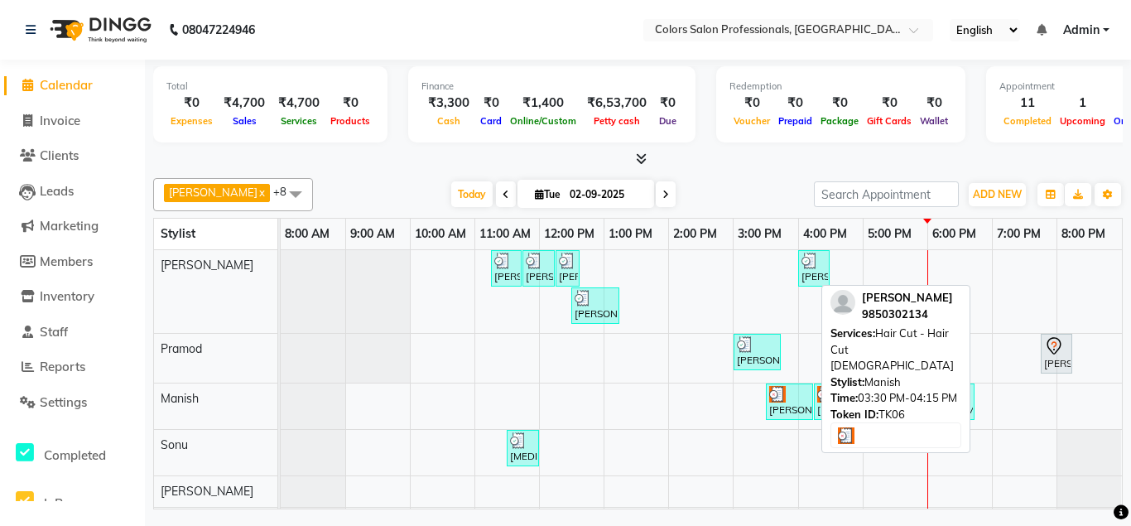
click at [787, 393] on div at bounding box center [789, 394] width 41 height 17
select select "3"
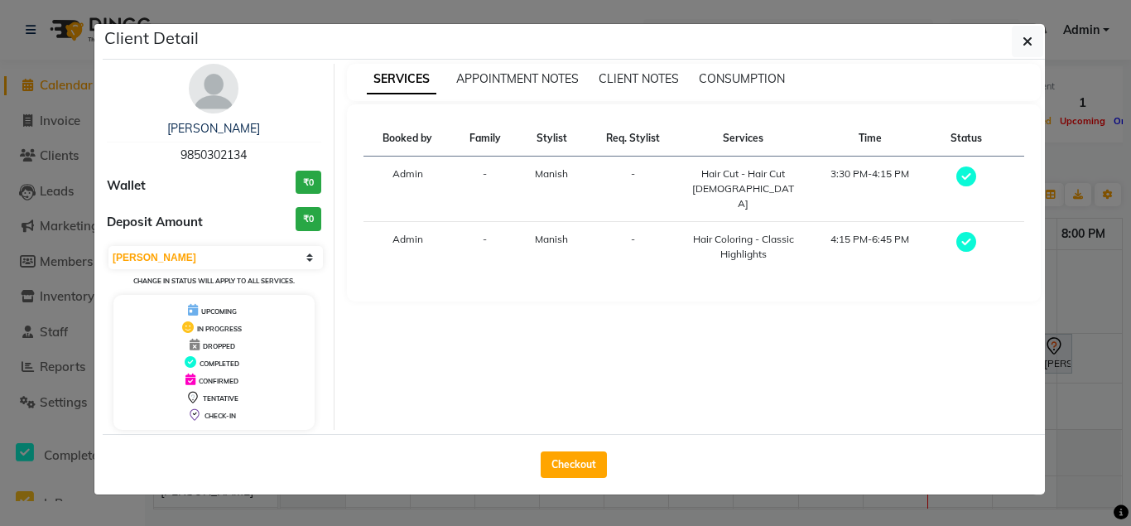
click at [551, 455] on button "Checkout" at bounding box center [574, 464] width 66 height 27
select select "7161"
select select "service"
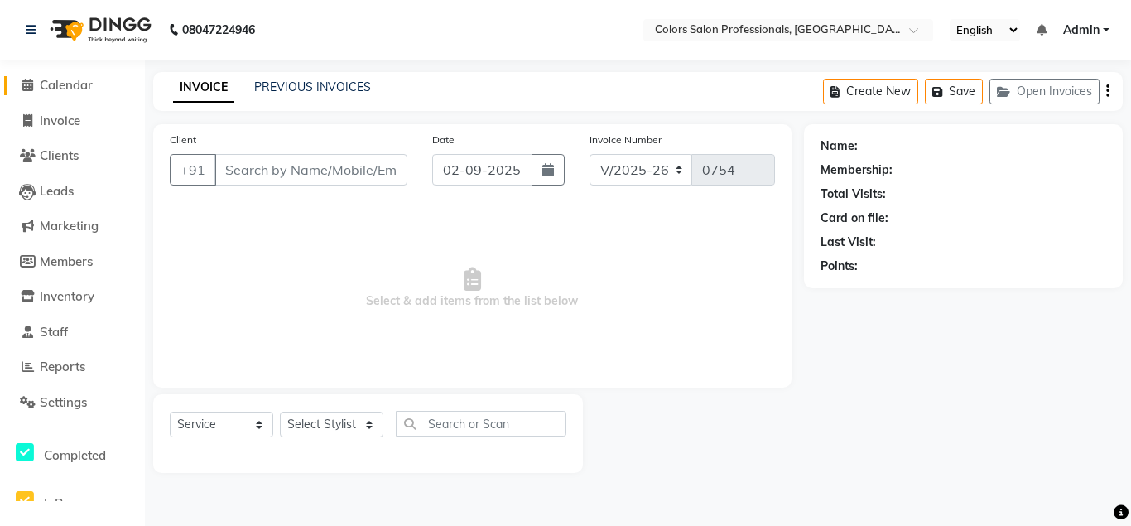
type input "9850302134"
select select "60230"
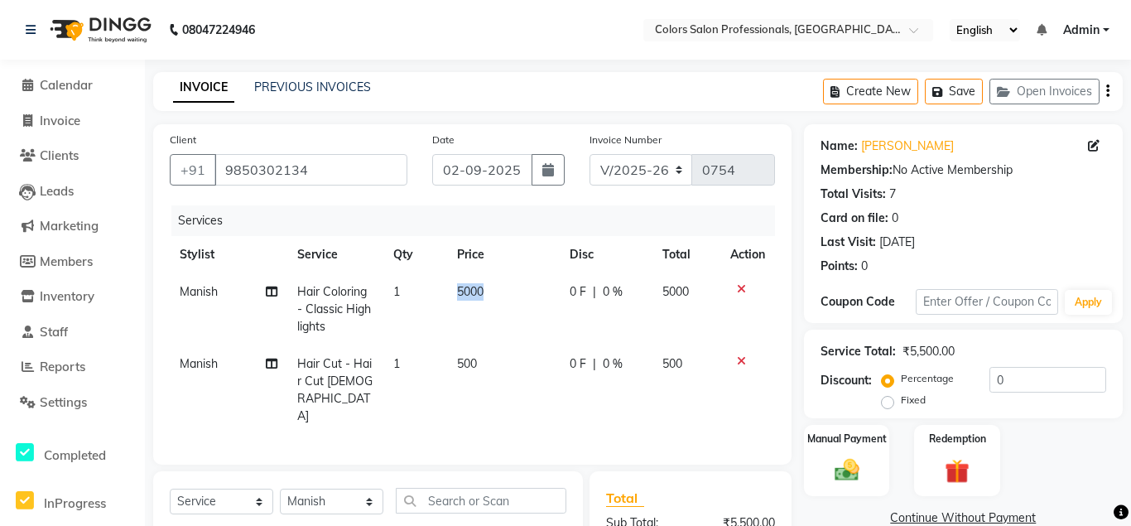
drag, startPoint x: 452, startPoint y: 288, endPoint x: 499, endPoint y: 289, distance: 46.4
click at [499, 289] on td "5000" at bounding box center [503, 309] width 113 height 72
select select "60230"
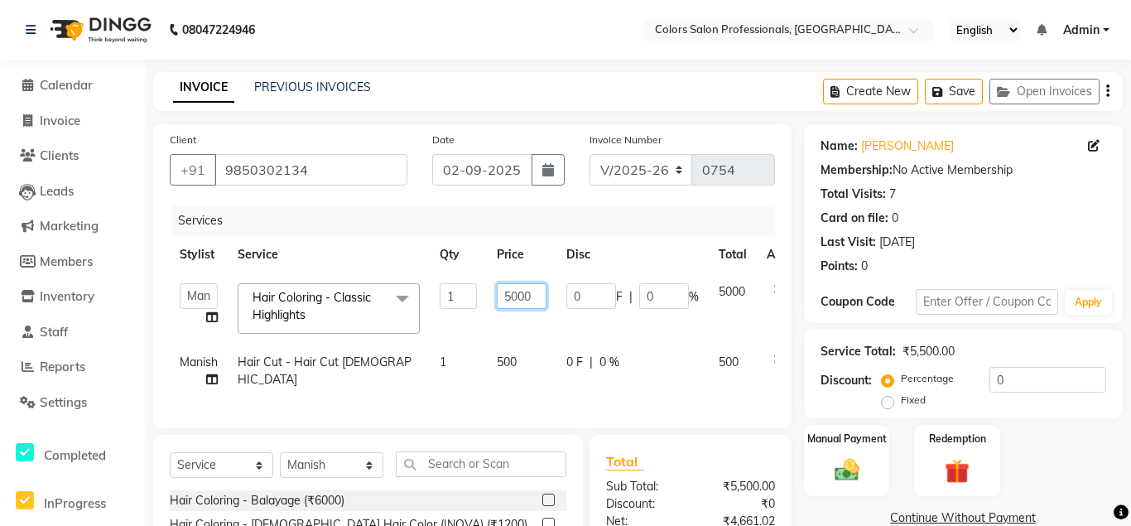
scroll to position [0, 8]
drag, startPoint x: 508, startPoint y: 290, endPoint x: 533, endPoint y: 292, distance: 25.0
click at [533, 292] on input "5000" at bounding box center [522, 296] width 50 height 26
type input "4000"
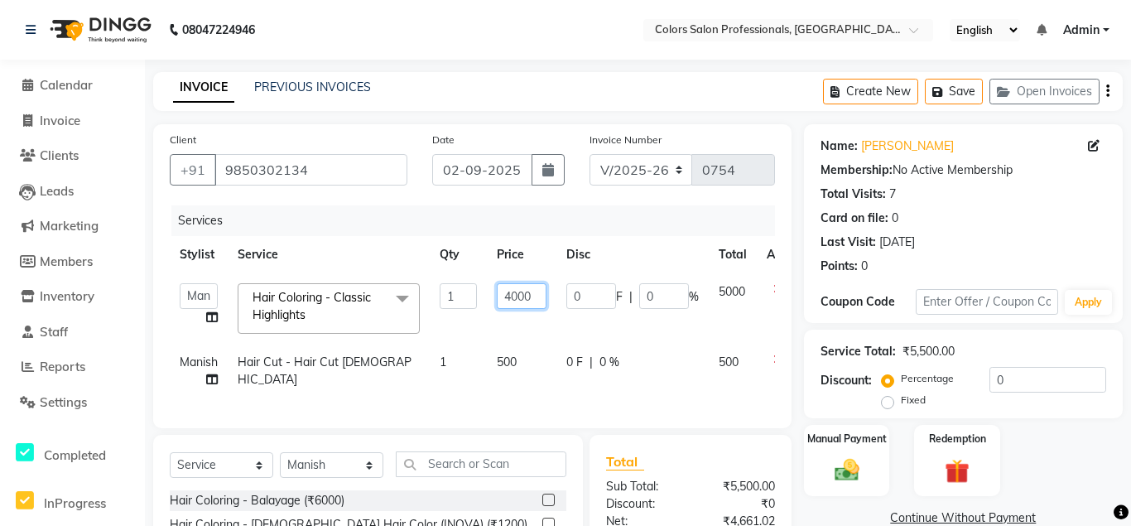
scroll to position [0, 8]
click at [480, 375] on tr "Manish Hair Cut - Hair Cut [DEMOGRAPHIC_DATA] 1 500 0 F | 0 % 500" at bounding box center [491, 371] width 642 height 55
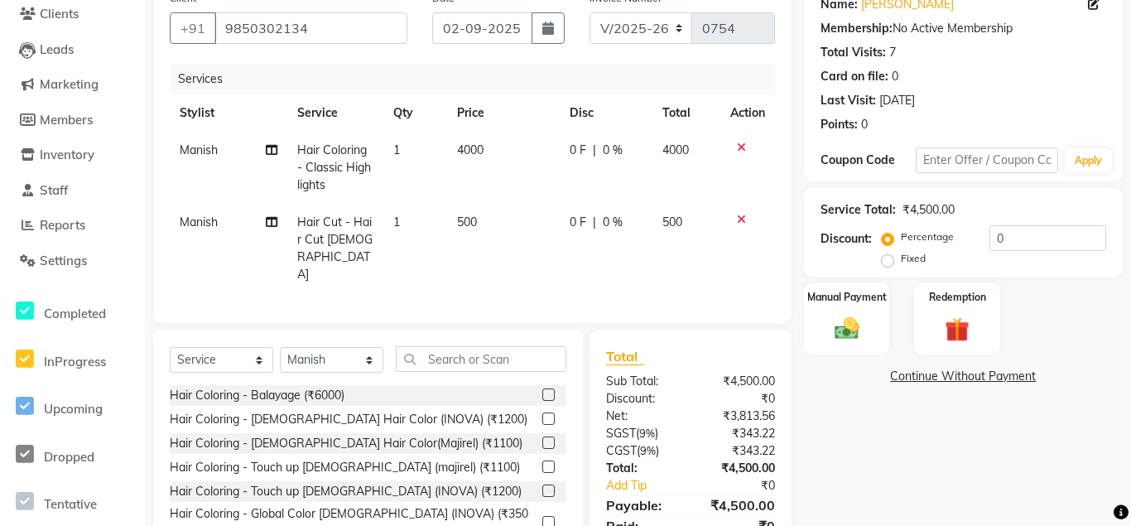
scroll to position [180, 0]
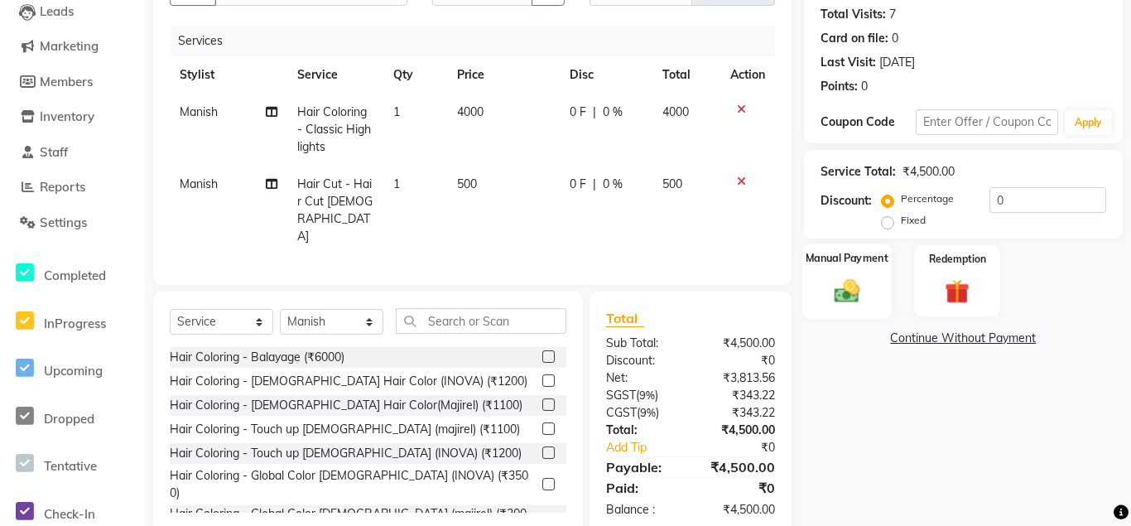
click at [855, 296] on img at bounding box center [847, 290] width 41 height 29
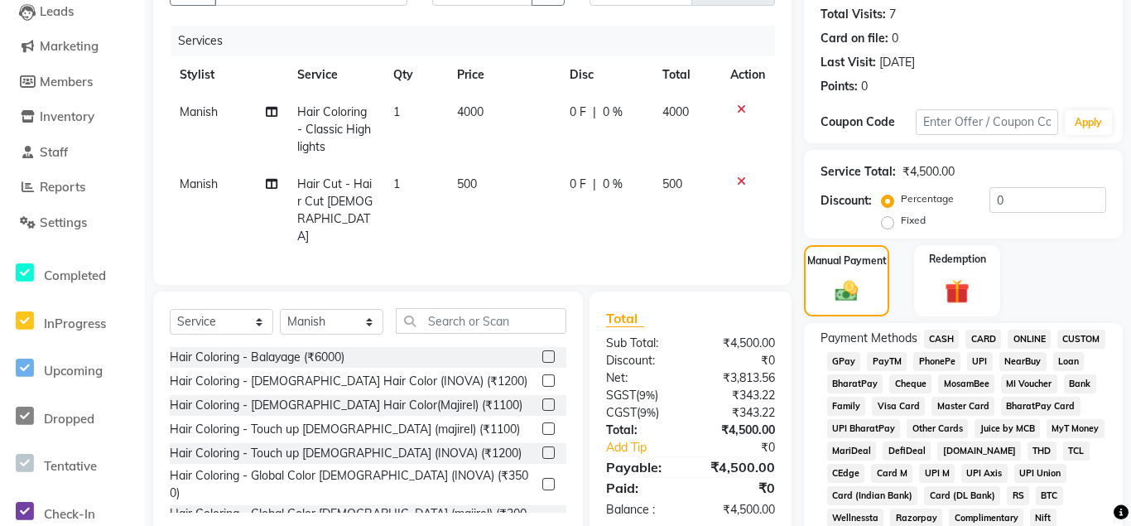
click at [937, 334] on span "CASH" at bounding box center [942, 339] width 36 height 19
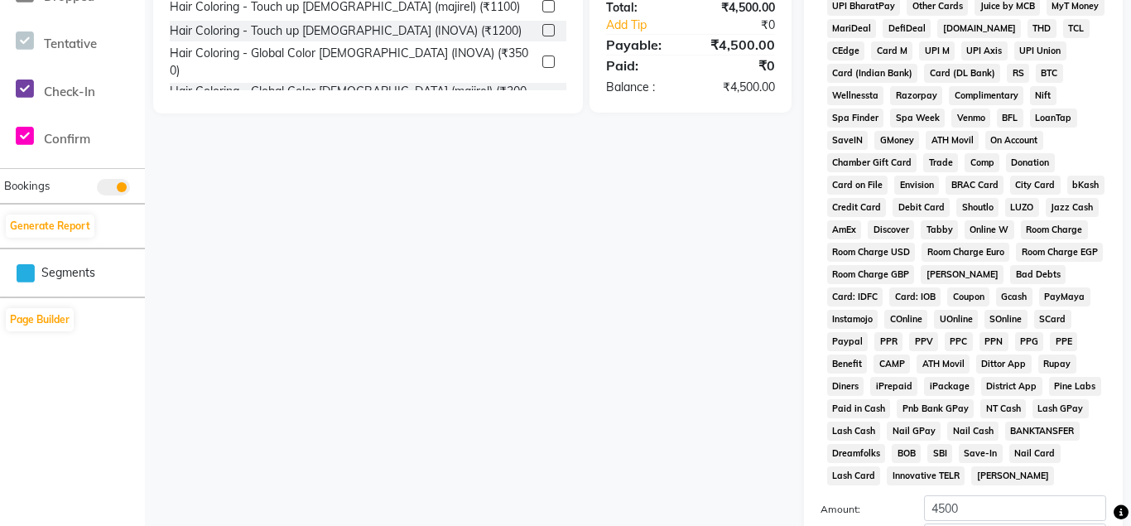
scroll to position [780, 0]
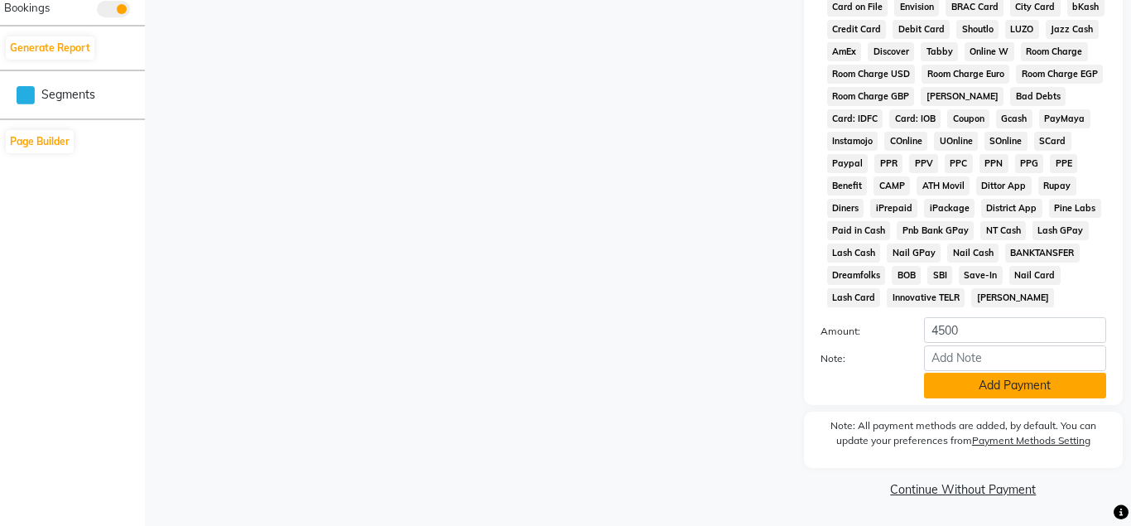
click at [945, 383] on button "Add Payment" at bounding box center [1015, 386] width 182 height 26
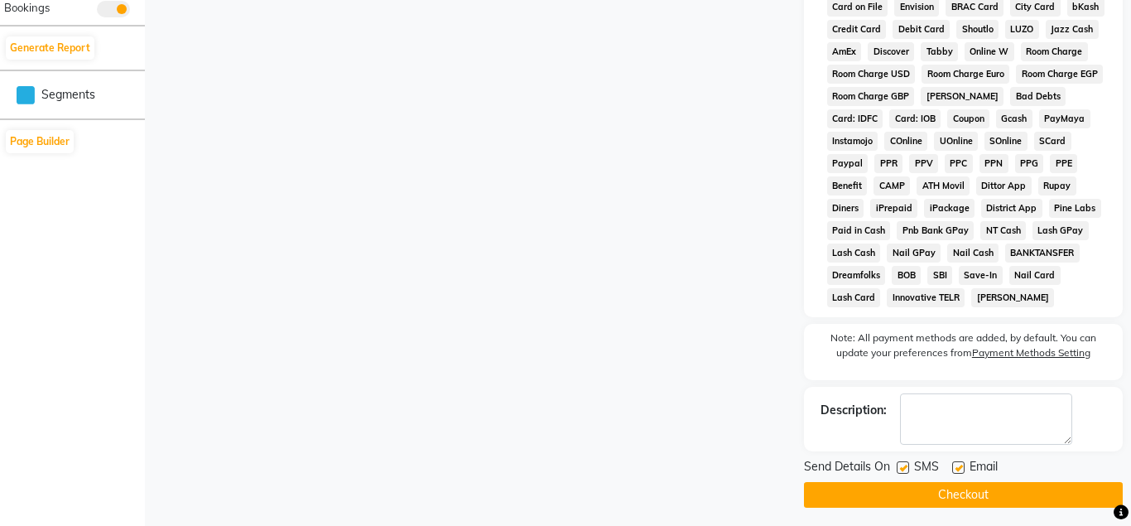
click at [950, 498] on button "Checkout" at bounding box center [963, 495] width 319 height 26
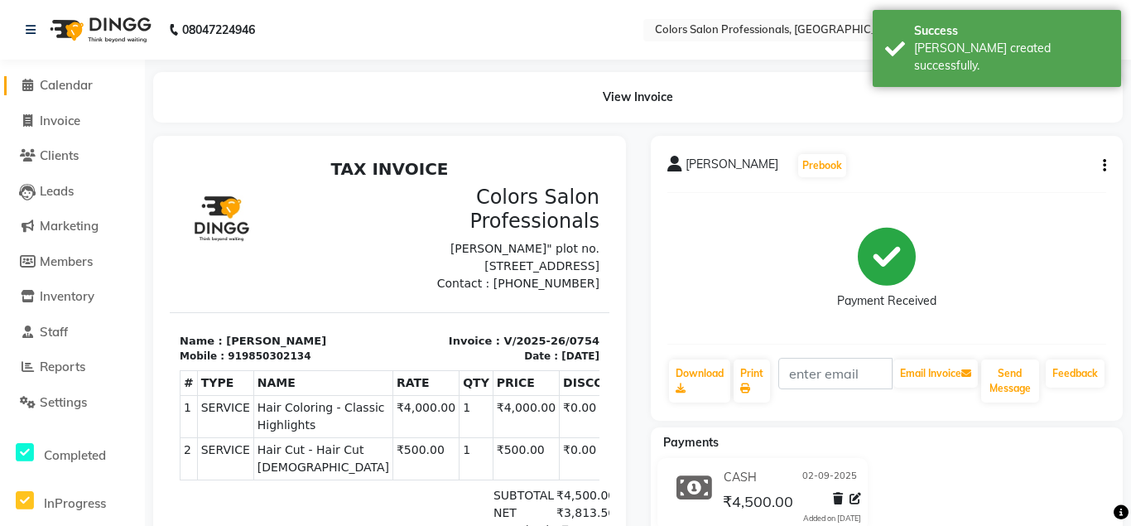
click at [65, 87] on span "Calendar" at bounding box center [66, 85] width 53 height 16
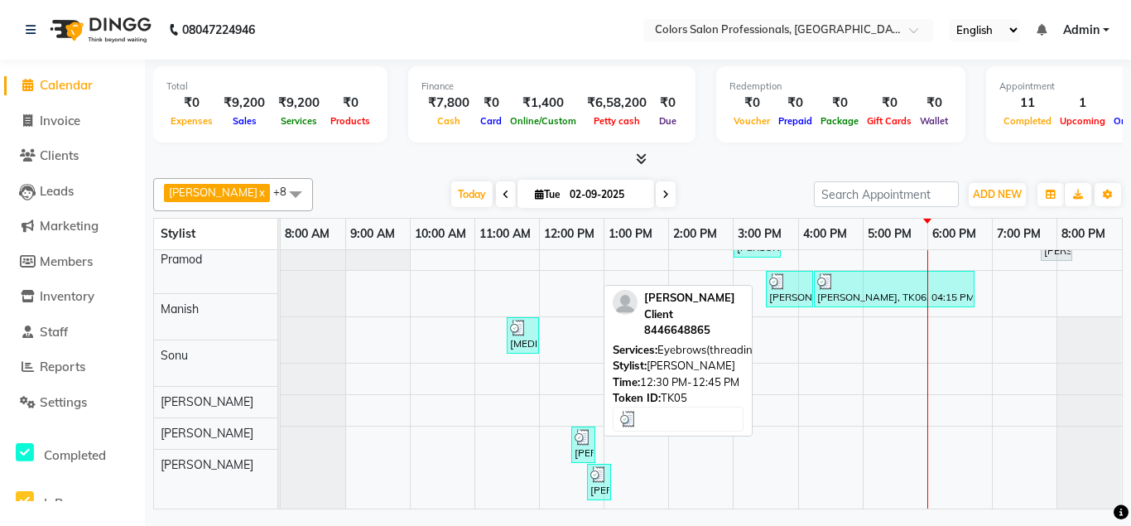
scroll to position [113, 0]
